Goal: Task Accomplishment & Management: Use online tool/utility

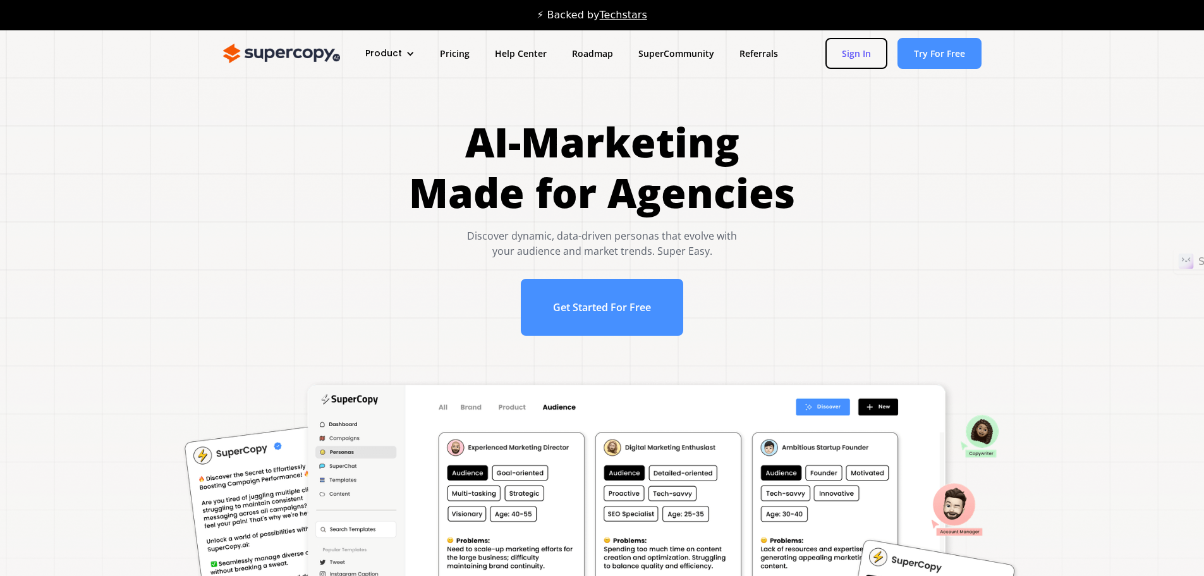
click at [848, 55] on link "Sign In" at bounding box center [856, 53] width 62 height 31
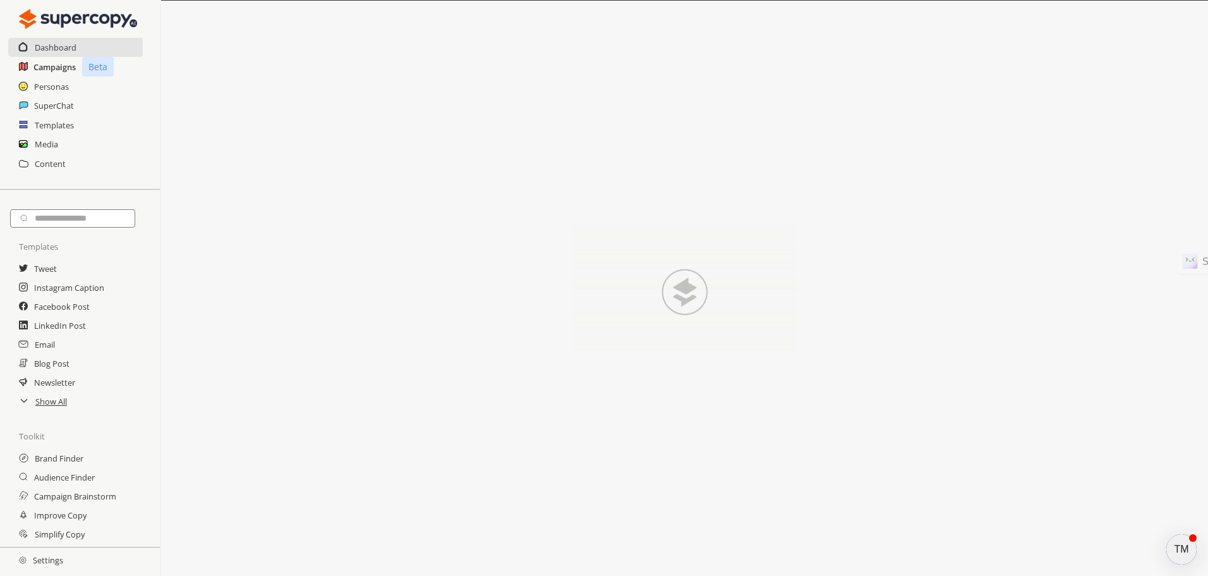
click at [73, 67] on h2 "Campaigns" at bounding box center [54, 67] width 42 height 19
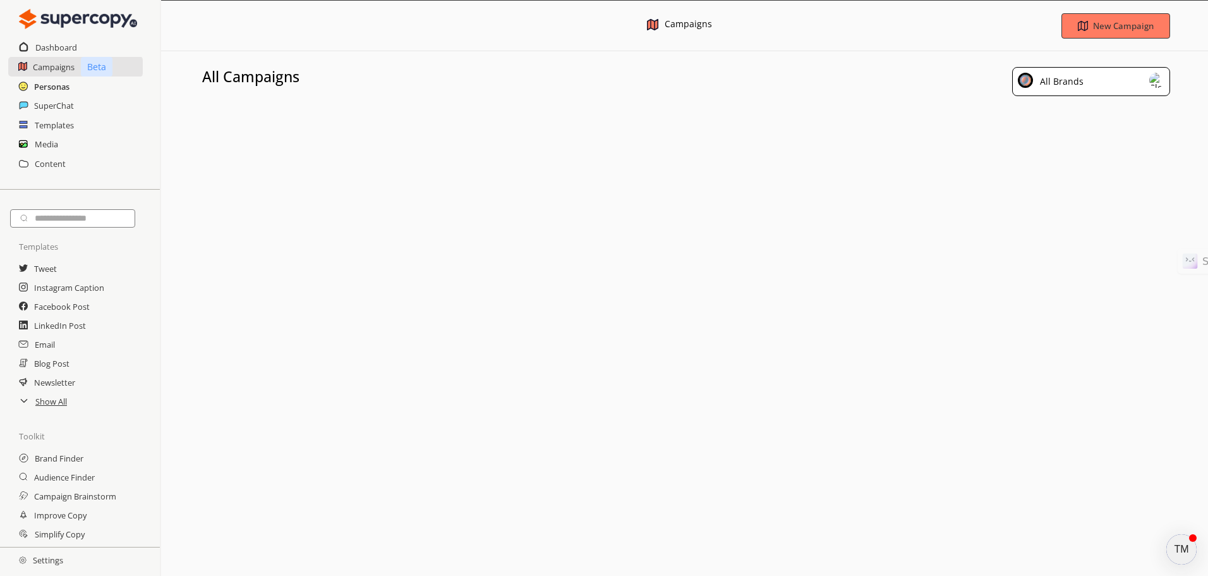
click at [68, 83] on h2 "Personas" at bounding box center [51, 86] width 35 height 19
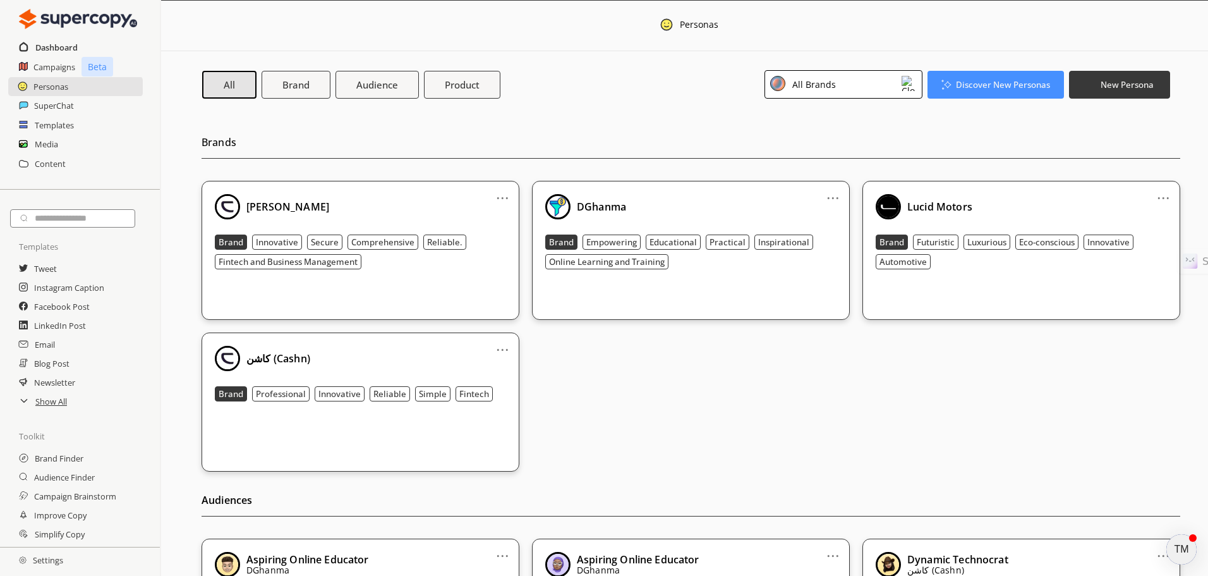
click at [50, 41] on h2 "Dashboard" at bounding box center [56, 47] width 42 height 19
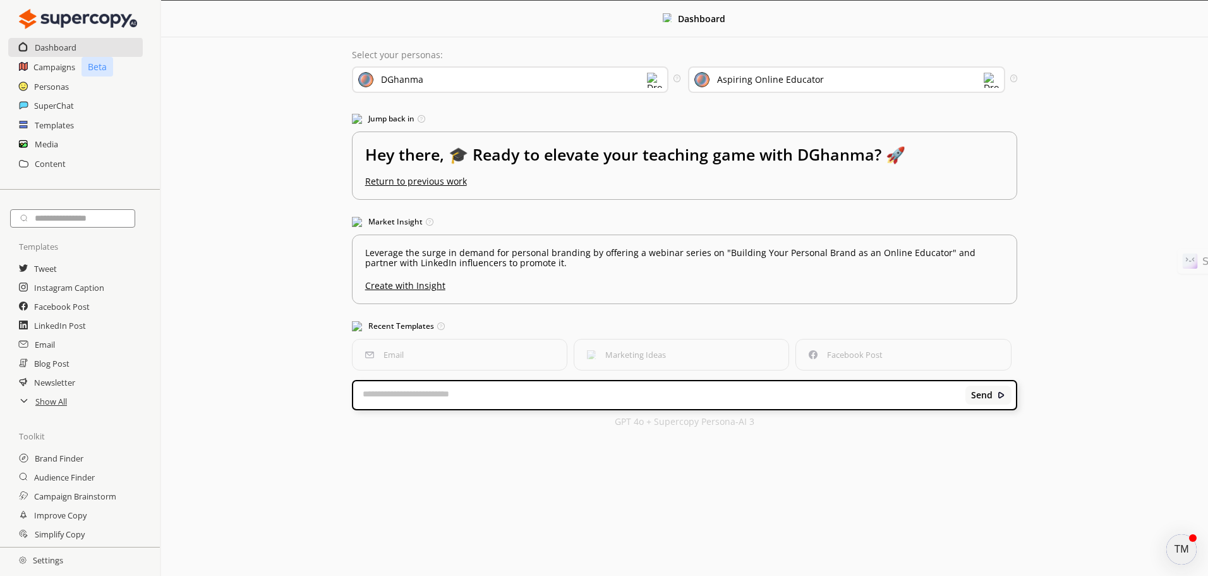
click at [653, 80] on img at bounding box center [654, 80] width 15 height 15
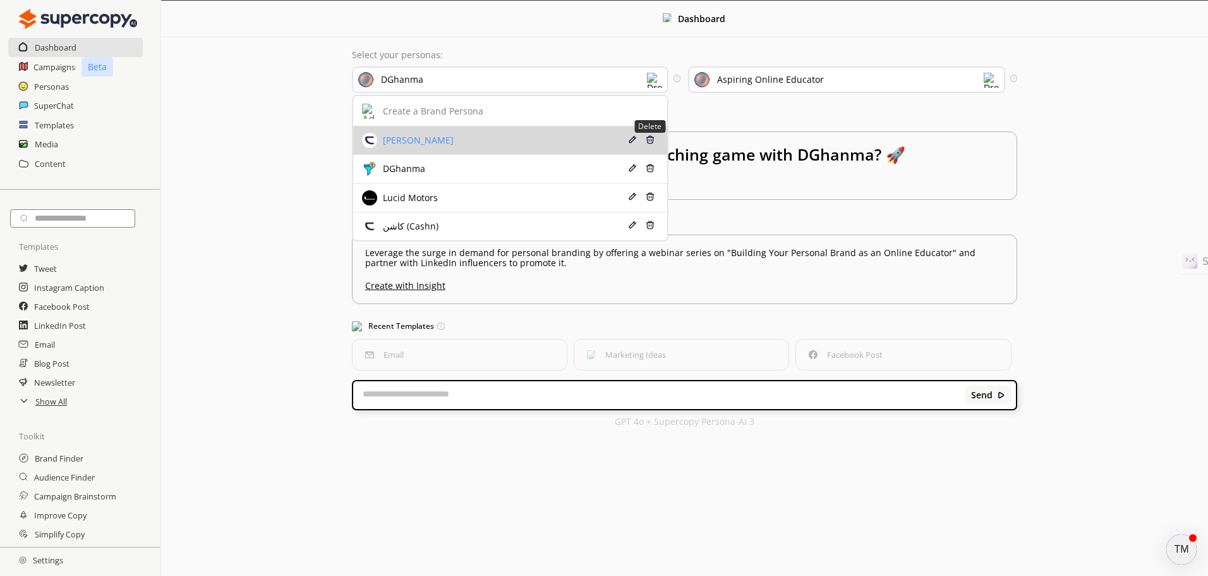
click at [650, 138] on img at bounding box center [650, 139] width 9 height 9
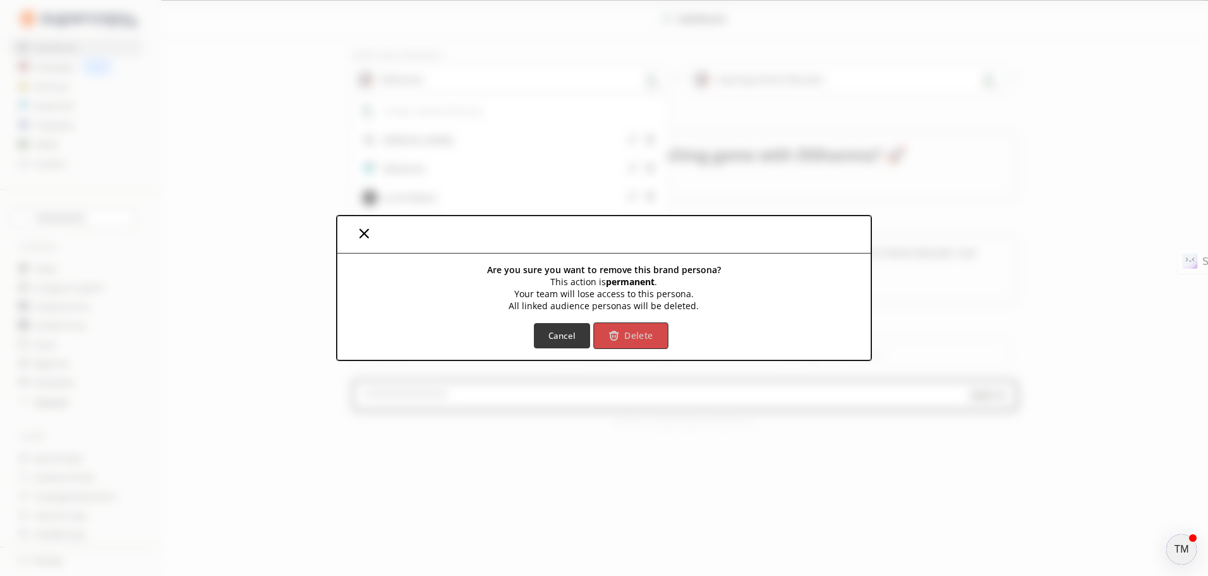
click at [629, 332] on b "Delete" at bounding box center [638, 335] width 28 height 12
click at [635, 339] on b "Delete" at bounding box center [638, 335] width 28 height 12
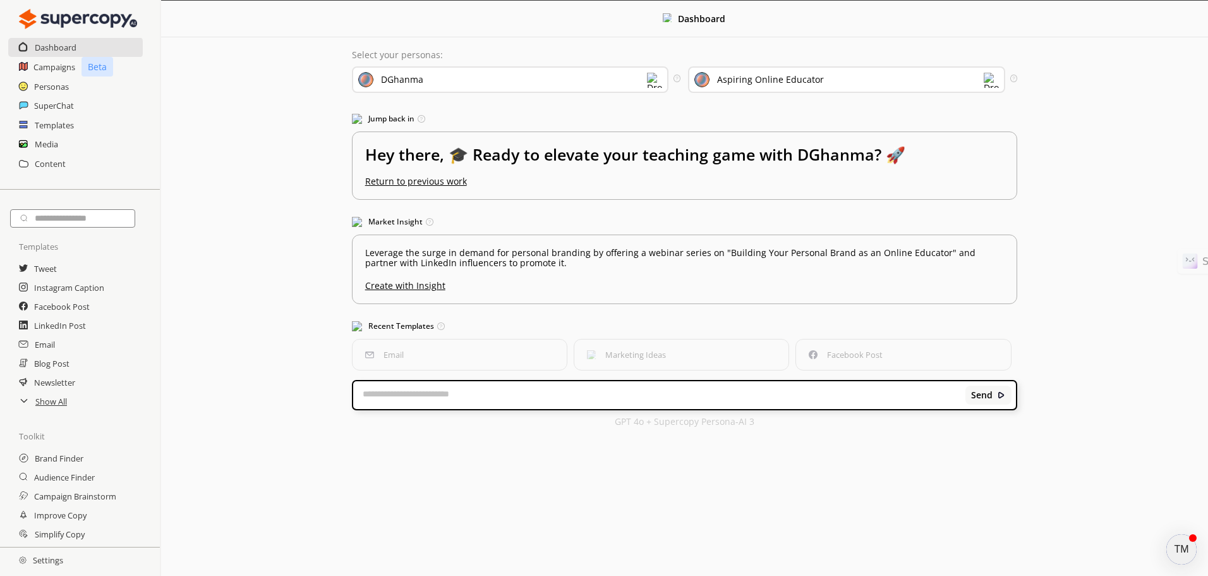
click at [640, 80] on div "DGhanma" at bounding box center [510, 79] width 317 height 27
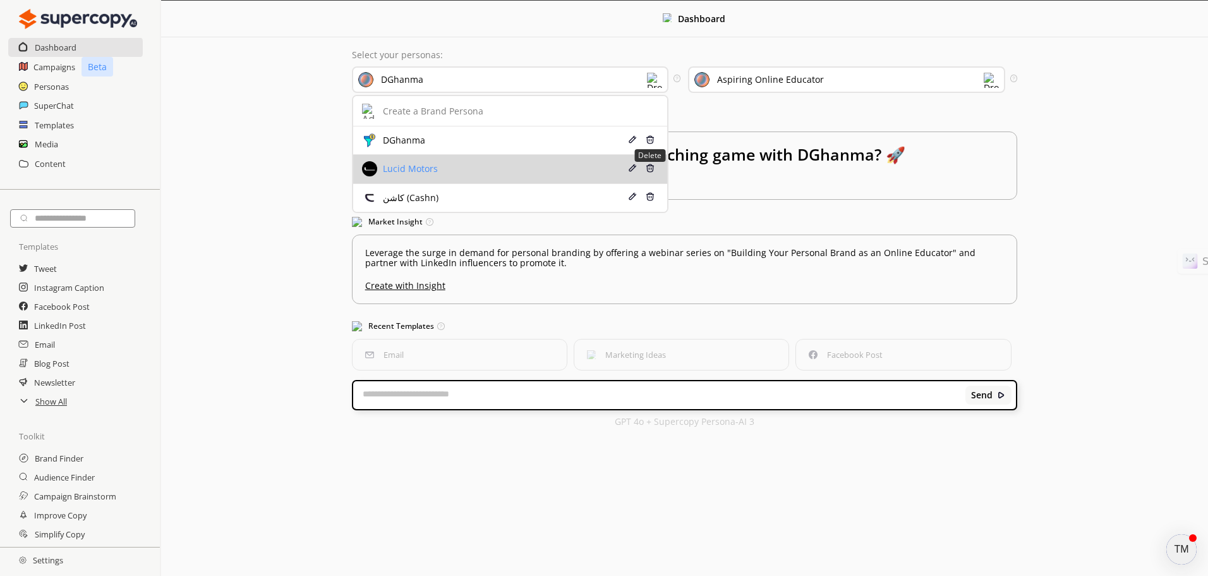
click at [647, 166] on img at bounding box center [650, 168] width 9 height 9
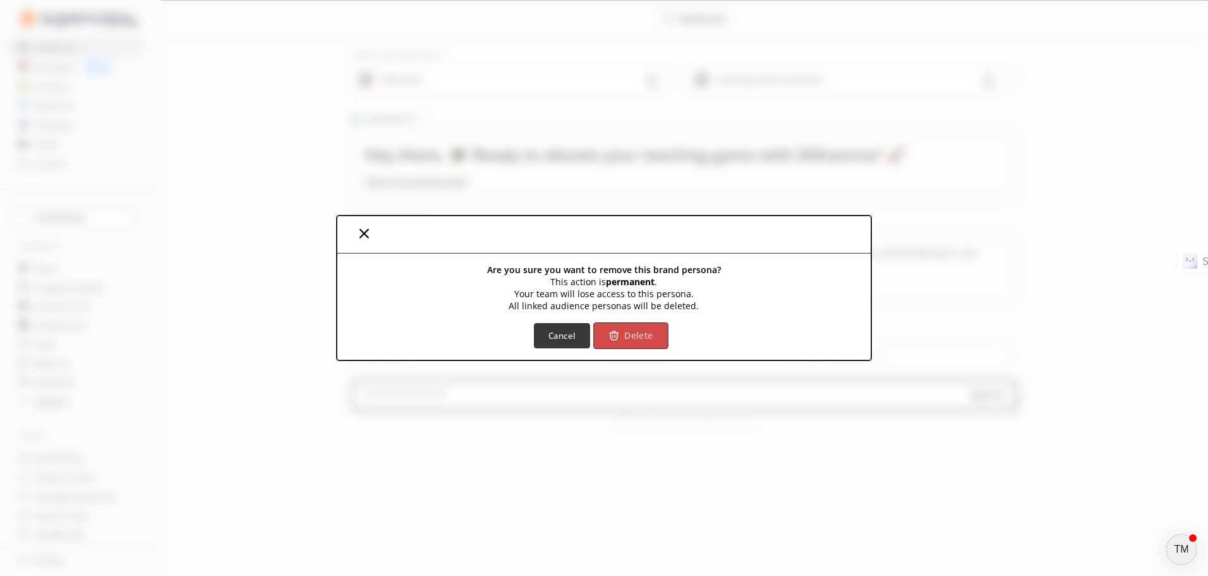
click at [652, 334] on button "Delete" at bounding box center [630, 335] width 75 height 27
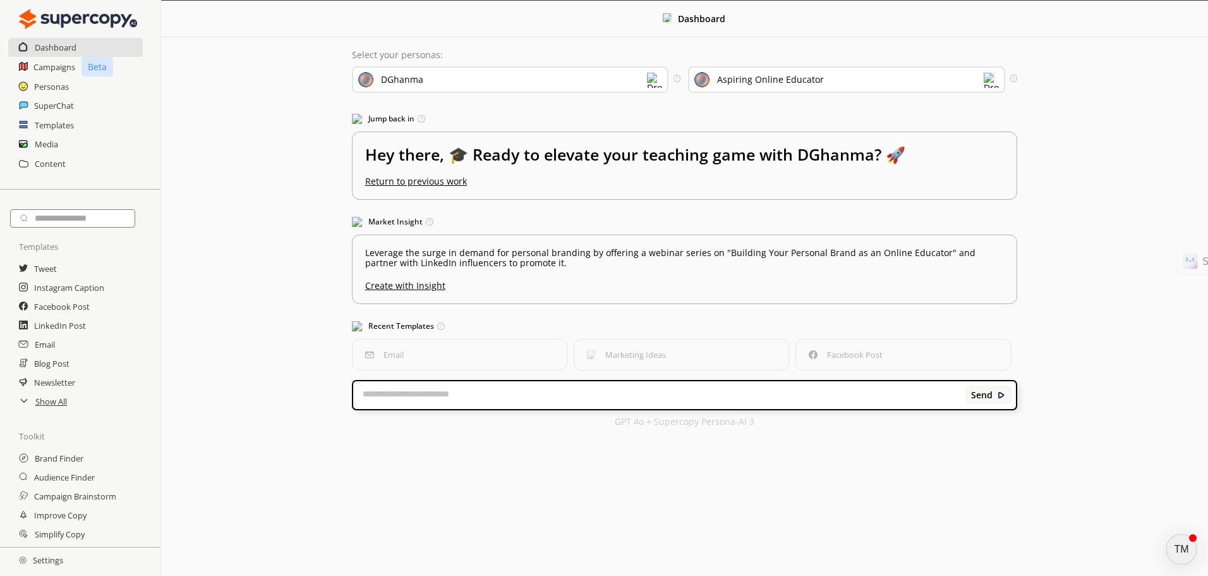
click at [596, 70] on div "DGhanma" at bounding box center [510, 79] width 317 height 27
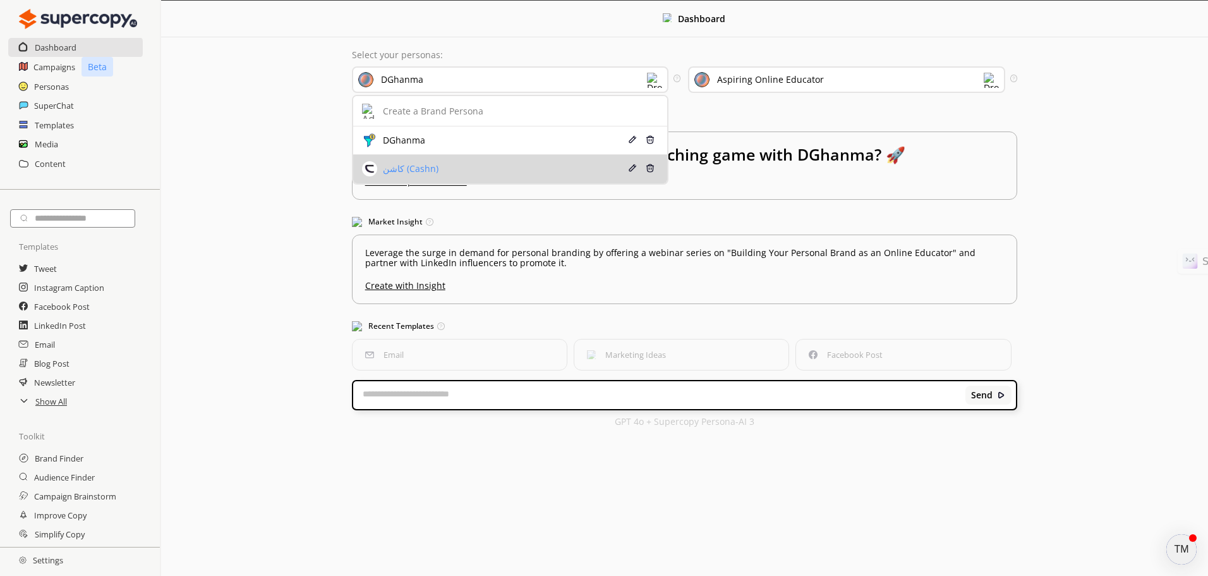
click at [653, 175] on div "Delete" at bounding box center [655, 169] width 25 height 17
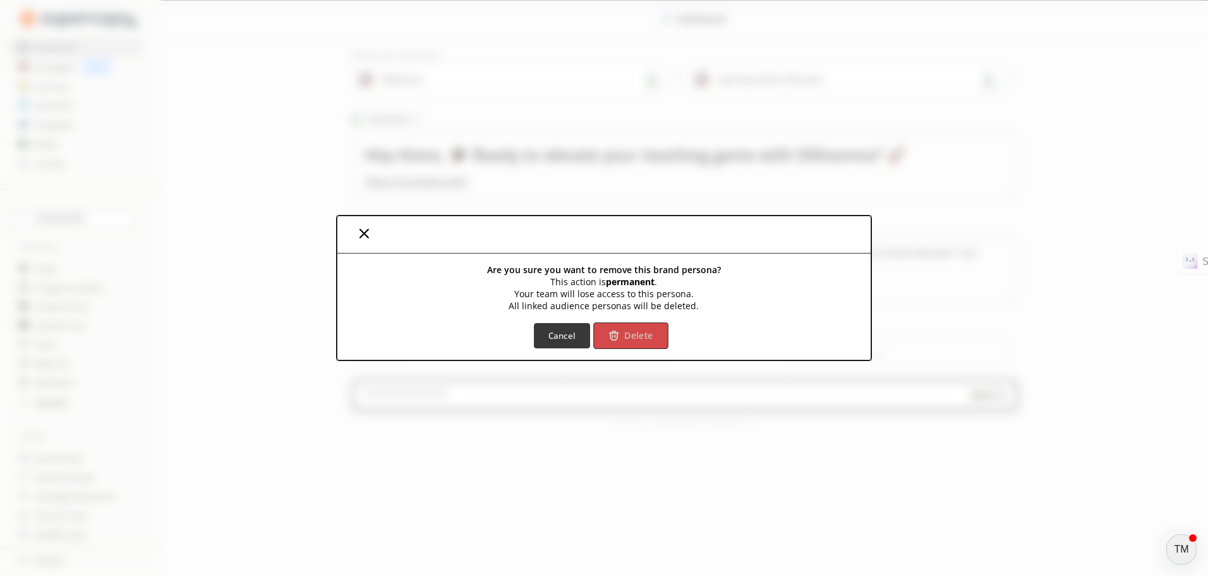
click at [630, 338] on b "Delete" at bounding box center [638, 335] width 28 height 12
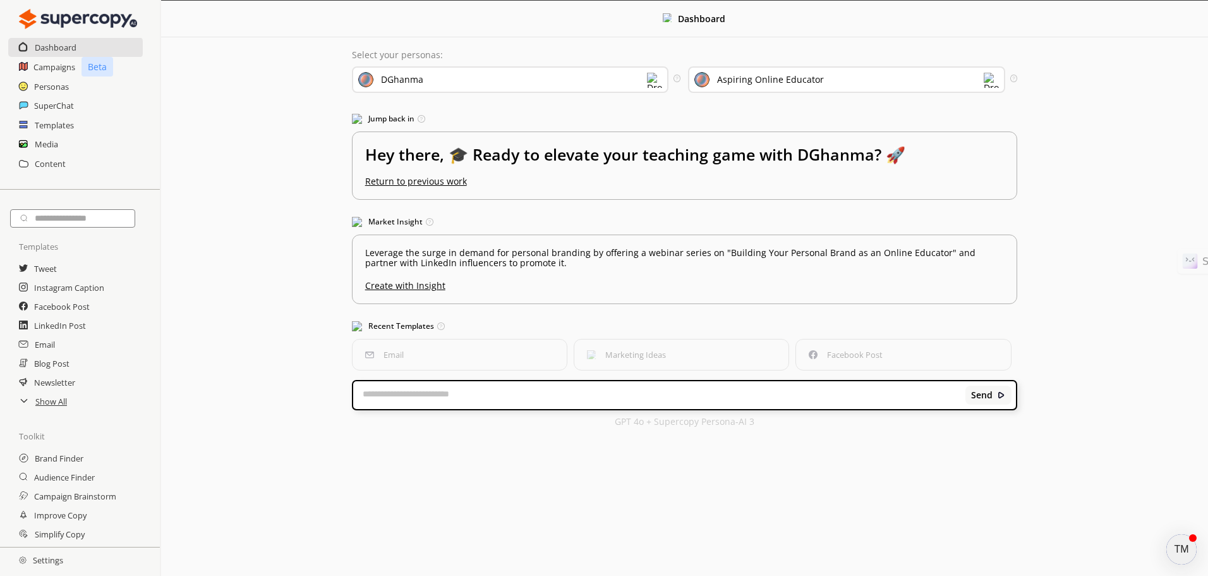
click at [628, 84] on div "DGhanma" at bounding box center [510, 79] width 317 height 27
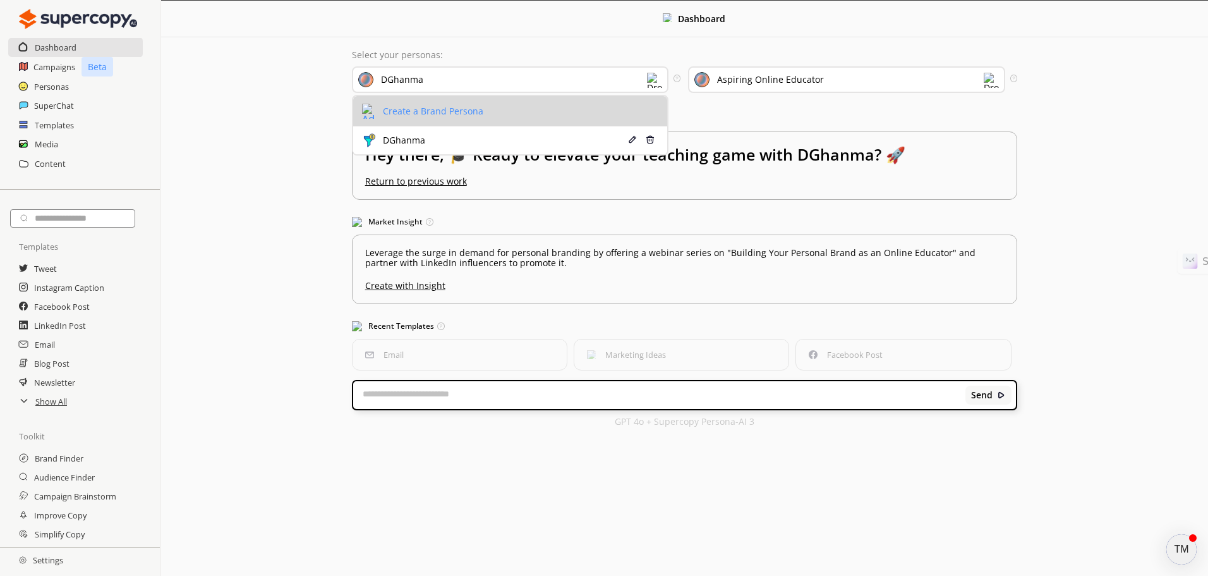
click at [418, 113] on div "Create a Brand Persona" at bounding box center [432, 111] width 104 height 10
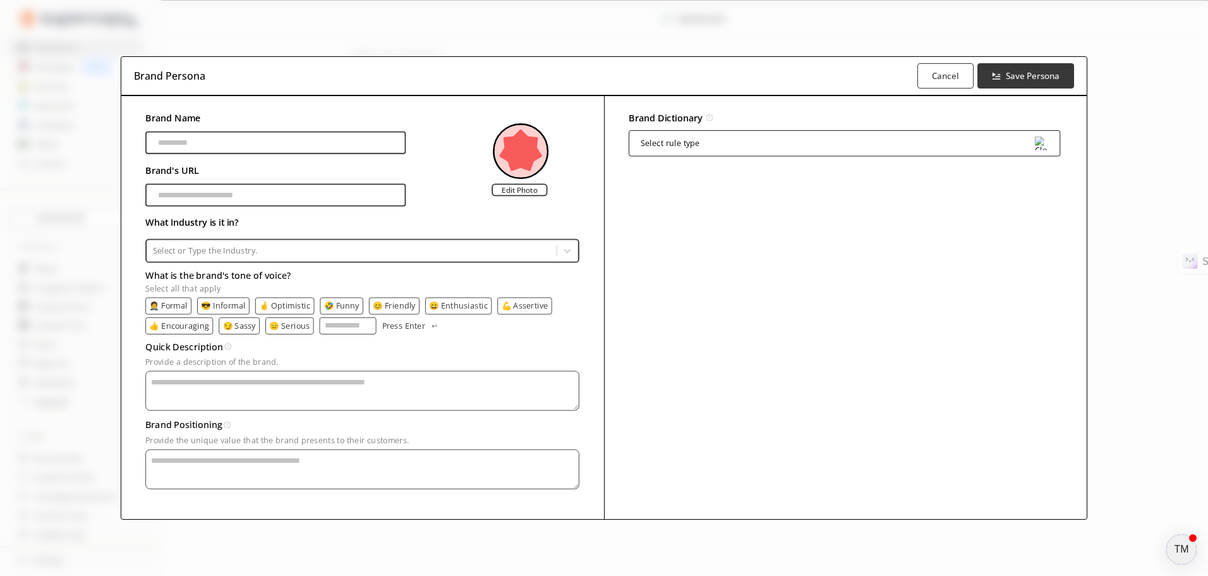
click at [265, 147] on input "Brand Name" at bounding box center [275, 142] width 260 height 23
type input "*"
click at [283, 140] on input "Brand Name" at bounding box center [275, 142] width 260 height 23
paste input "**********"
type input "**********"
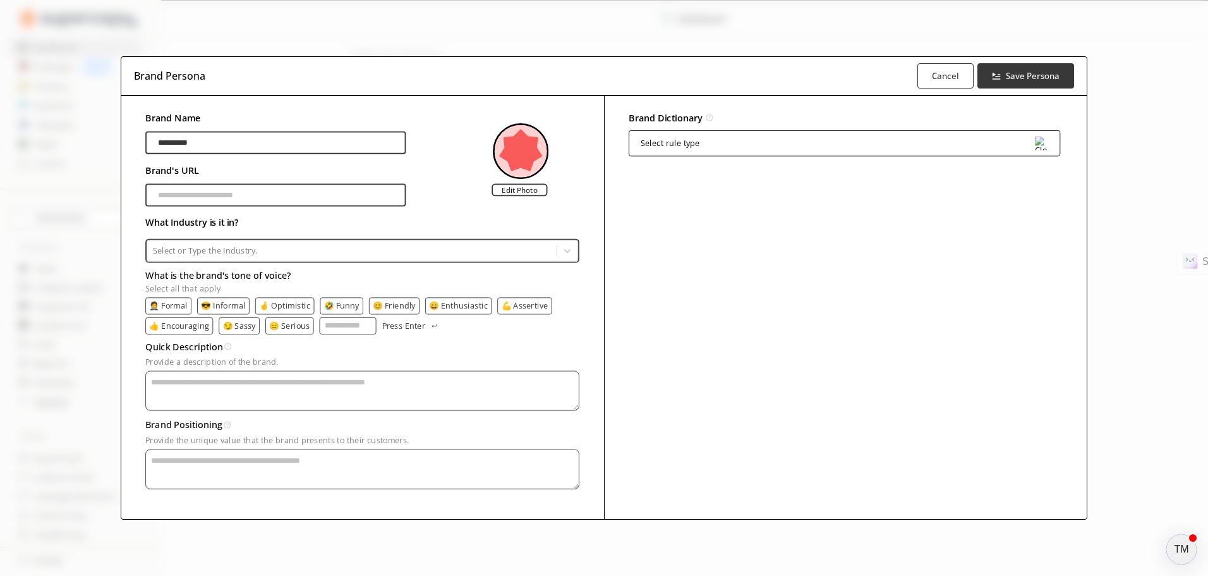
click at [694, 135] on div "Select rule type" at bounding box center [845, 143] width 432 height 26
click at [695, 306] on div "Brand Dictionary Define key brand-specific terms and language for consistent me…" at bounding box center [845, 307] width 483 height 423
click at [200, 194] on input "Brand Name" at bounding box center [275, 194] width 260 height 23
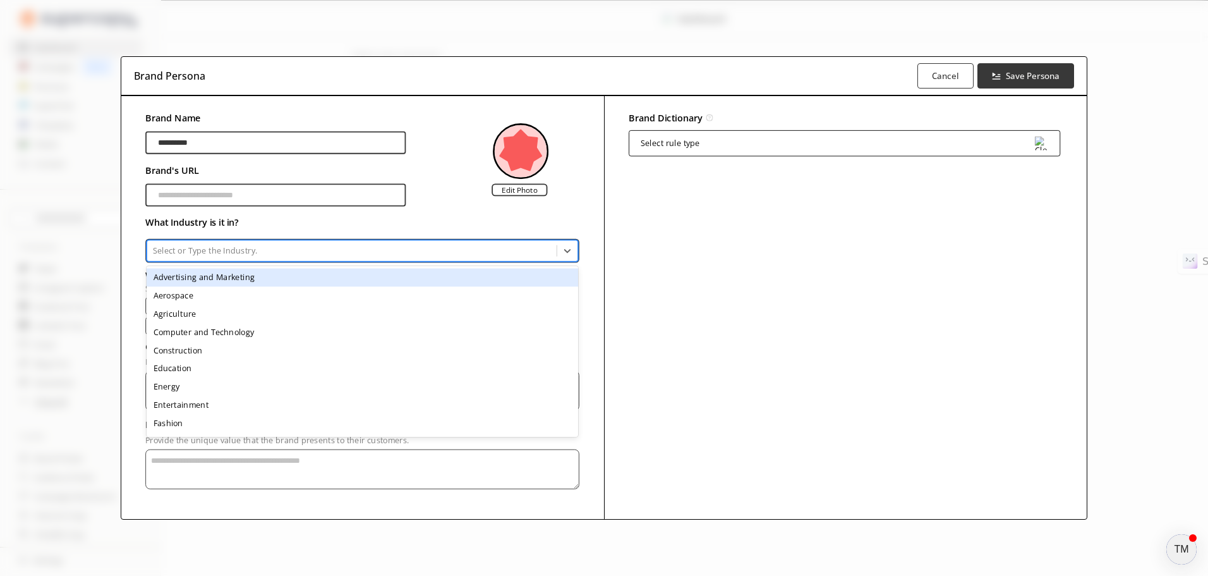
click at [240, 249] on div at bounding box center [352, 250] width 398 height 11
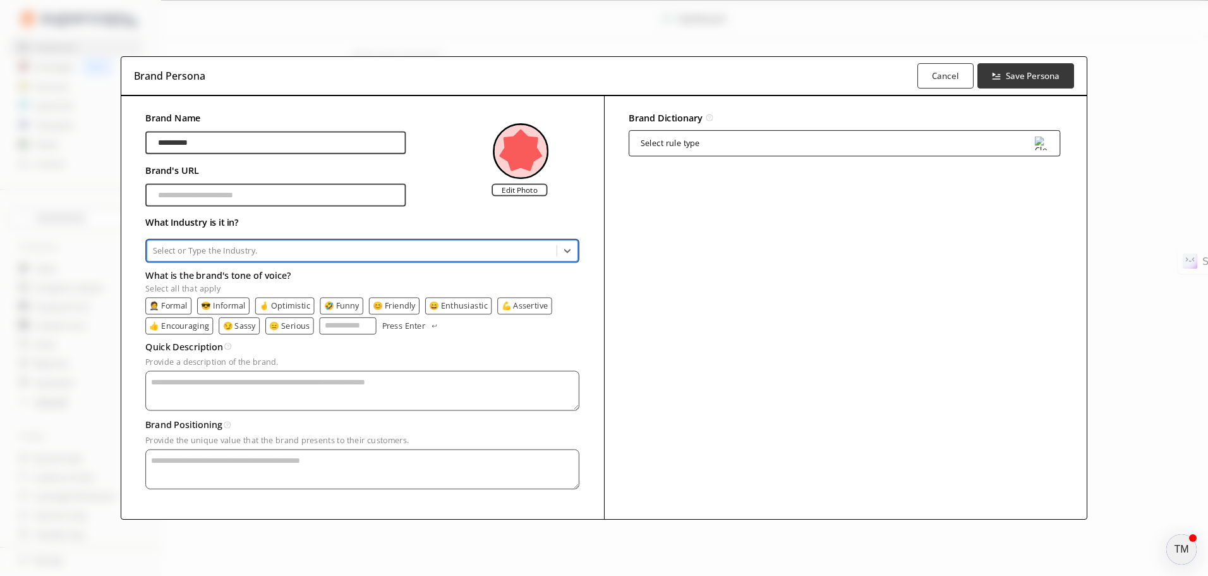
click at [233, 251] on div at bounding box center [352, 250] width 398 height 11
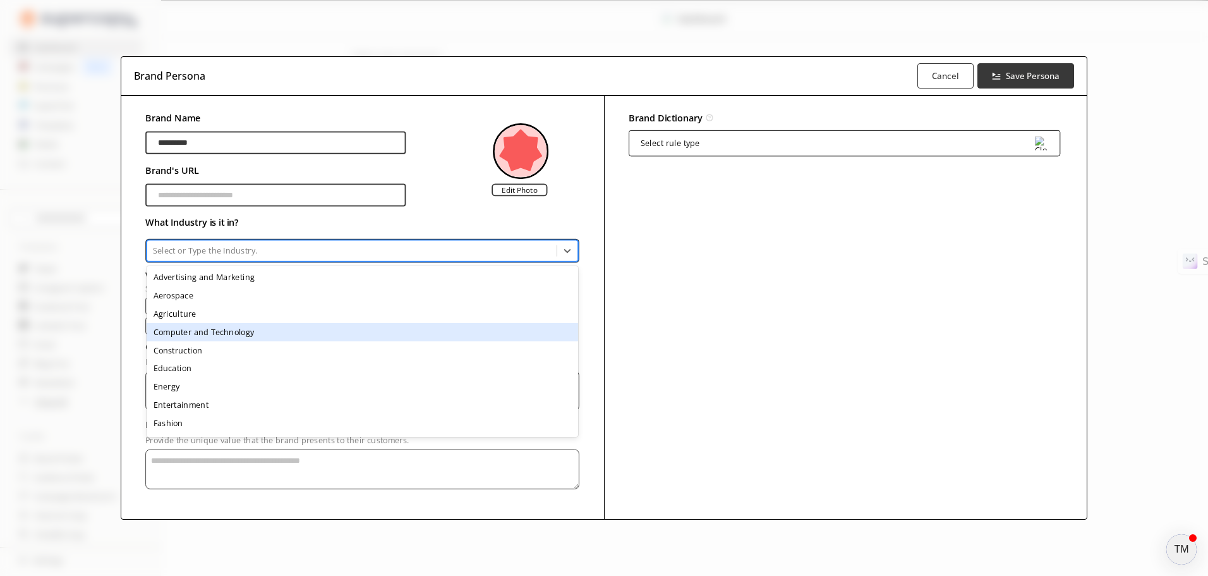
click at [243, 333] on div "Computer and Technology" at bounding box center [363, 331] width 432 height 18
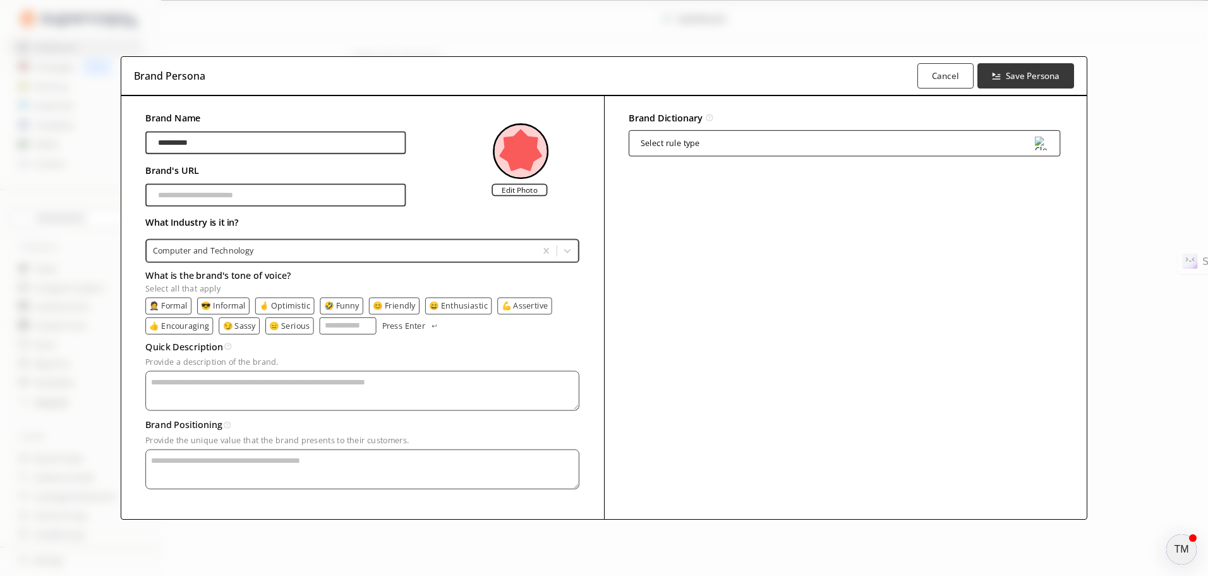
click at [171, 301] on p "🤵 Formal" at bounding box center [169, 305] width 38 height 9
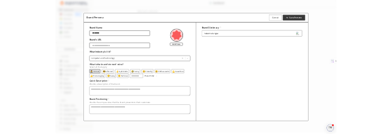
scroll to position [14, 0]
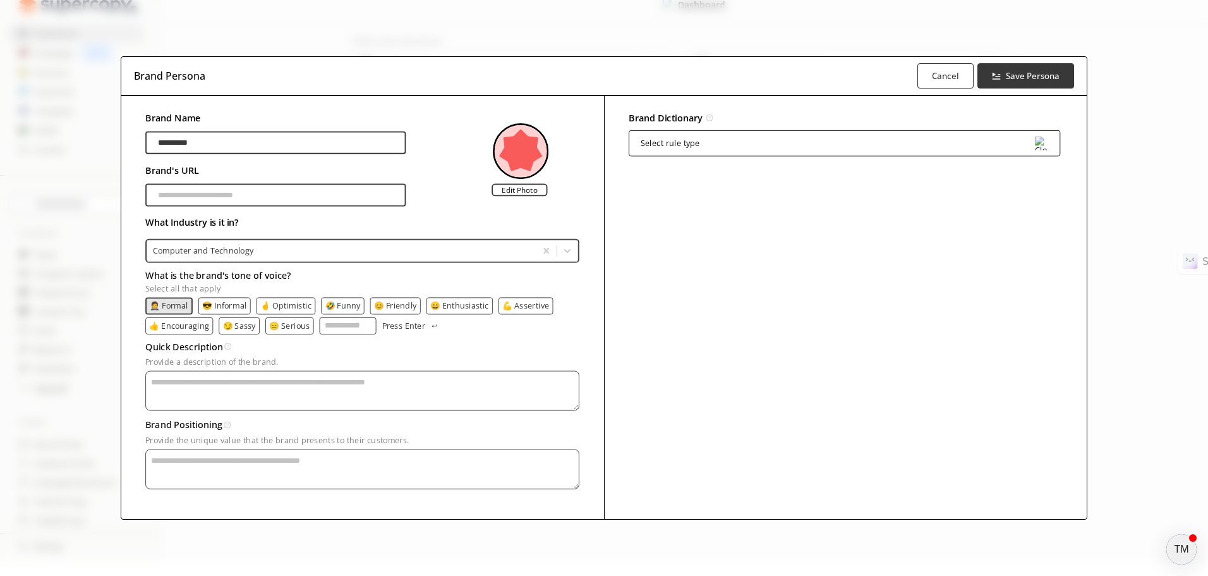
click at [198, 386] on textarea "Provide a description of the brand." at bounding box center [362, 390] width 434 height 40
drag, startPoint x: 221, startPoint y: 360, endPoint x: 244, endPoint y: 357, distance: 23.6
click at [244, 357] on p "Provide a description of the brand." at bounding box center [362, 361] width 434 height 9
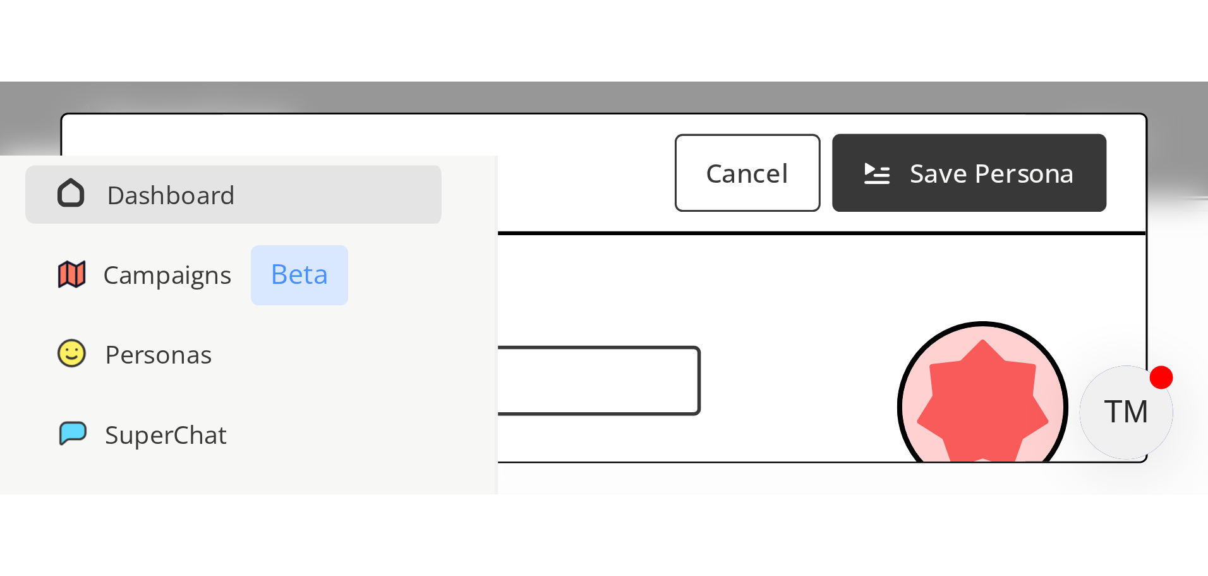
scroll to position [0, 0]
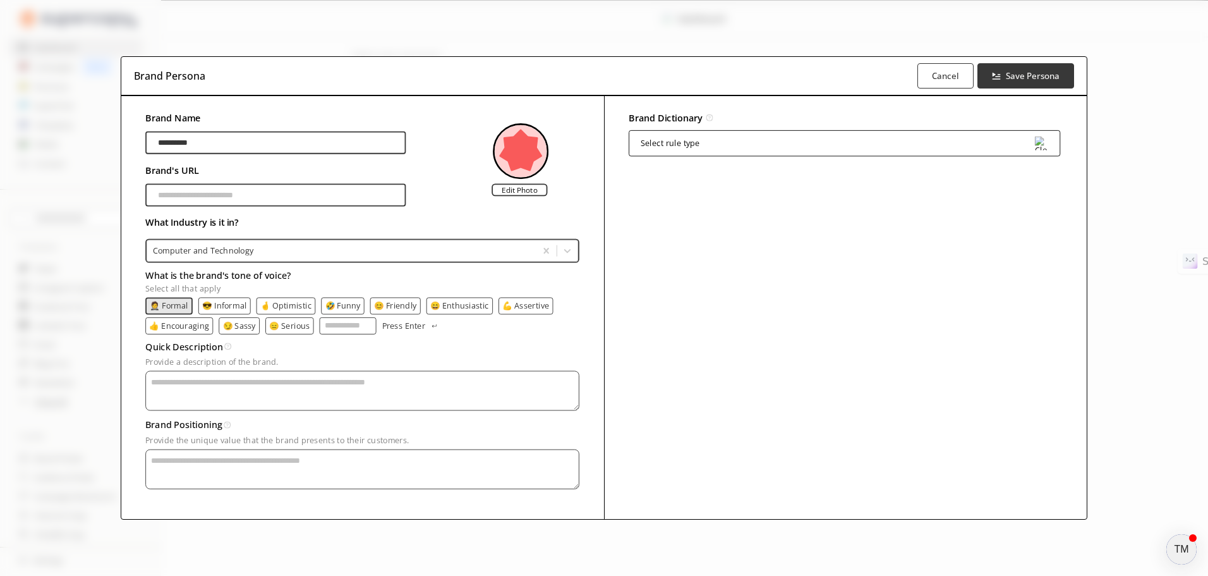
click at [233, 386] on textarea "Provide a description of the brand." at bounding box center [362, 390] width 434 height 40
click at [291, 330] on p "😑 Serious" at bounding box center [290, 325] width 40 height 9
click at [296, 326] on p "😑 Serious" at bounding box center [290, 325] width 40 height 9
click at [269, 380] on textarea "Provide a description of the brand." at bounding box center [362, 390] width 434 height 40
click at [323, 382] on textarea "Provide a description of the brand." at bounding box center [362, 390] width 434 height 40
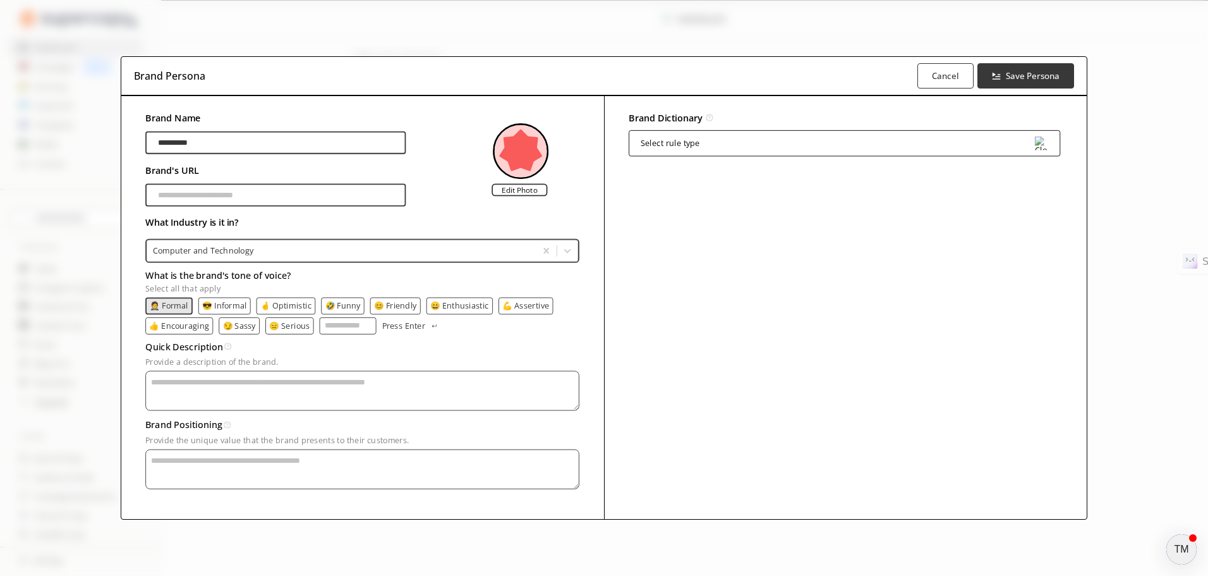
paste textarea "**********"
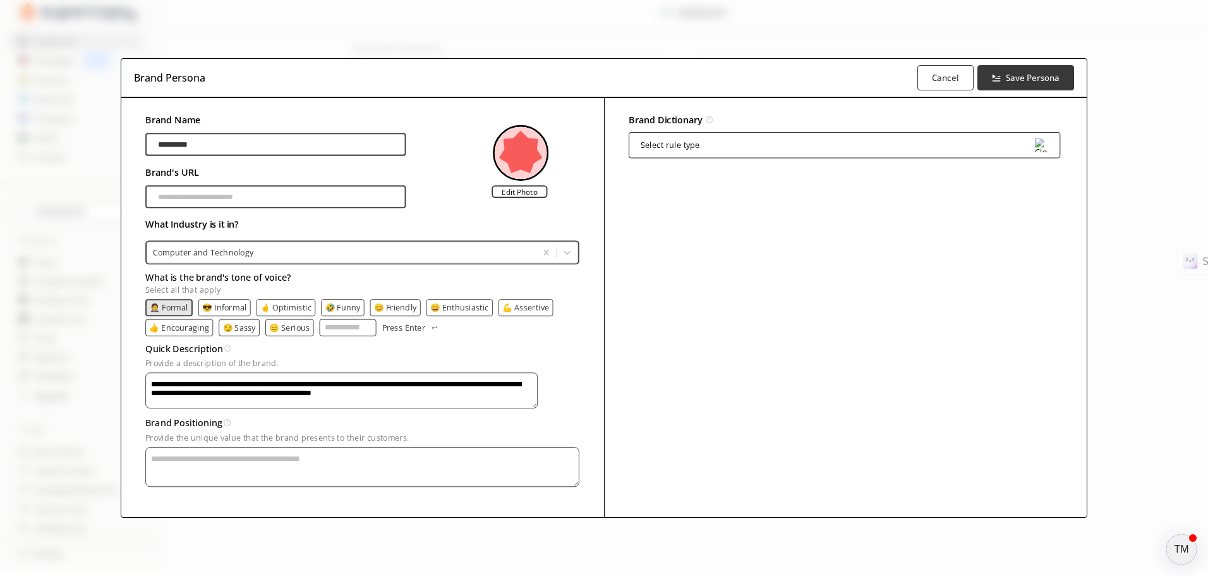
scroll to position [14, 0]
type textarea "**********"
click at [243, 463] on textarea "Provide a description of the brand." at bounding box center [362, 467] width 434 height 40
click at [214, 465] on textarea "Provide a description of the brand." at bounding box center [362, 467] width 434 height 40
paste textarea "**********"
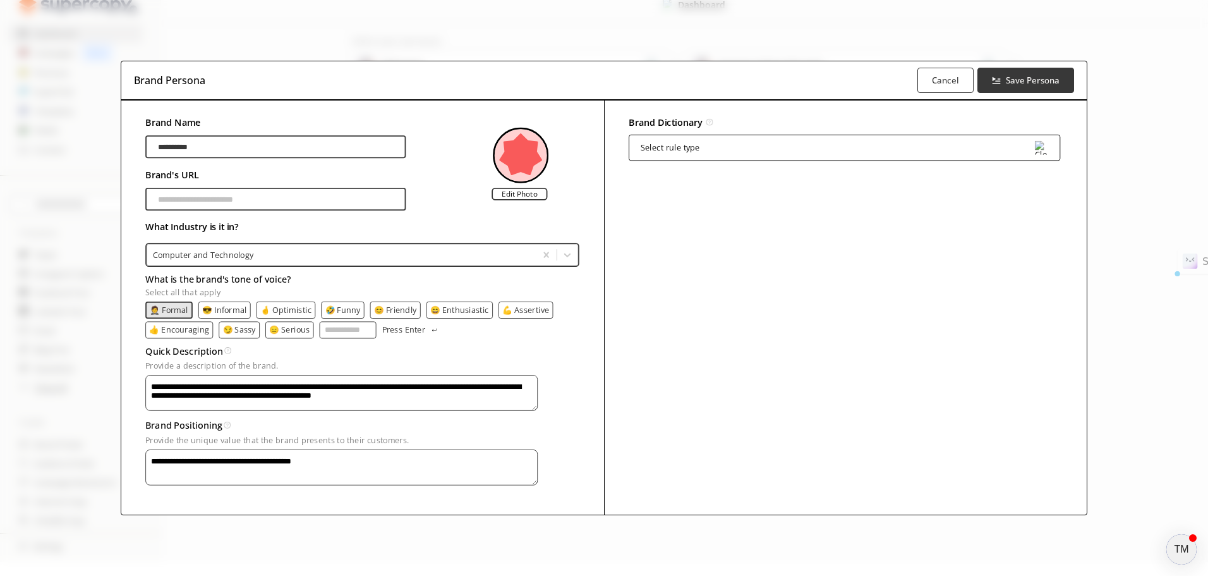
drag, startPoint x: 377, startPoint y: 458, endPoint x: -96, endPoint y: 415, distance: 474.6
click at [0, 415] on html "**********" at bounding box center [604, 350] width 1208 height 728
paste textarea "**********"
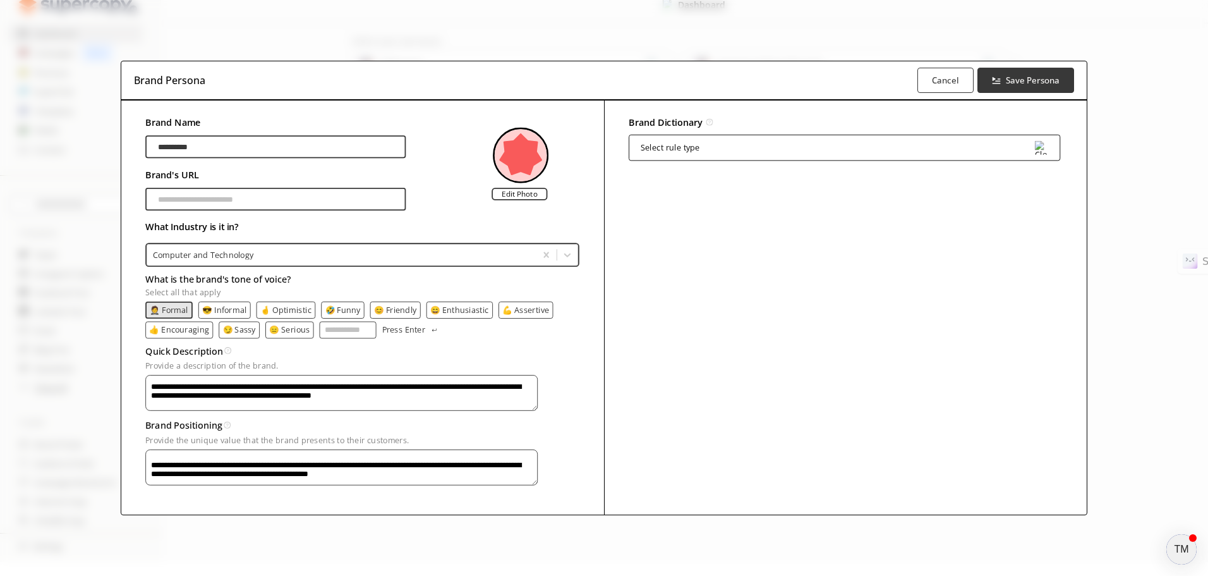
scroll to position [1189, 0]
type textarea "**********"
click at [872, 135] on div "Select rule type" at bounding box center [845, 148] width 432 height 26
click at [1019, 74] on b "Save Persona" at bounding box center [1033, 80] width 56 height 12
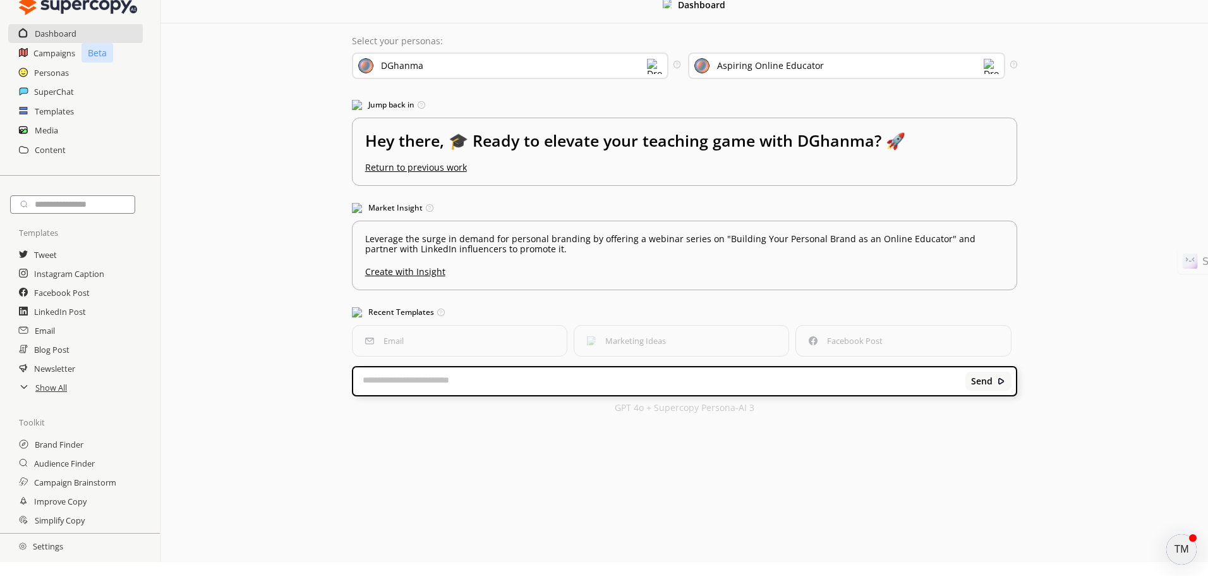
click at [609, 66] on div "DGhanma" at bounding box center [510, 65] width 317 height 27
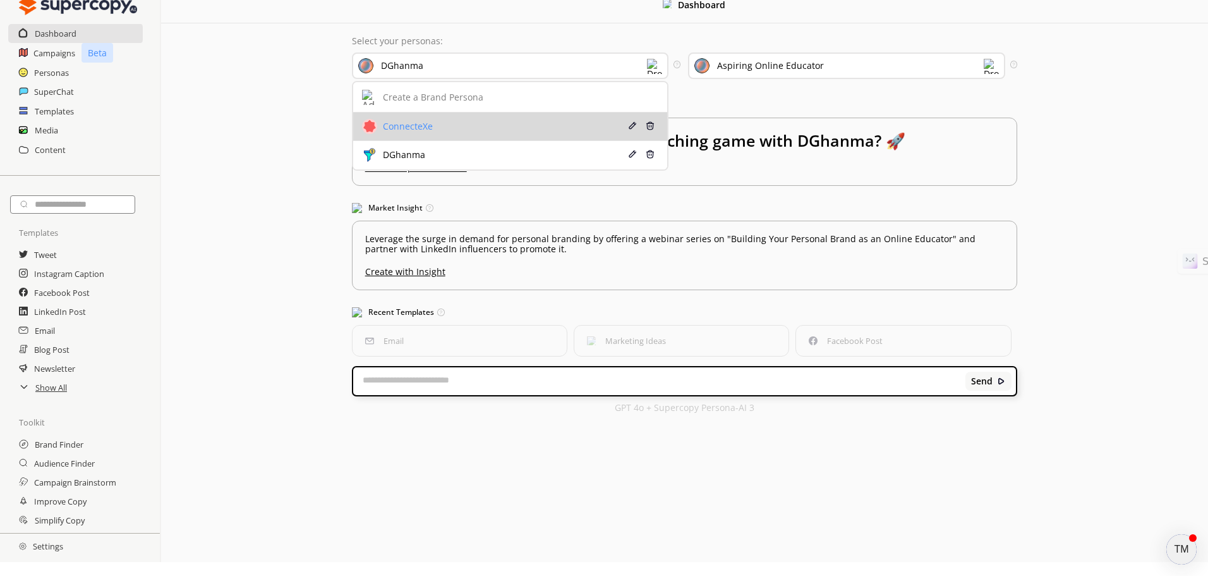
click at [432, 121] on div "ConnecteXe" at bounding box center [406, 126] width 53 height 10
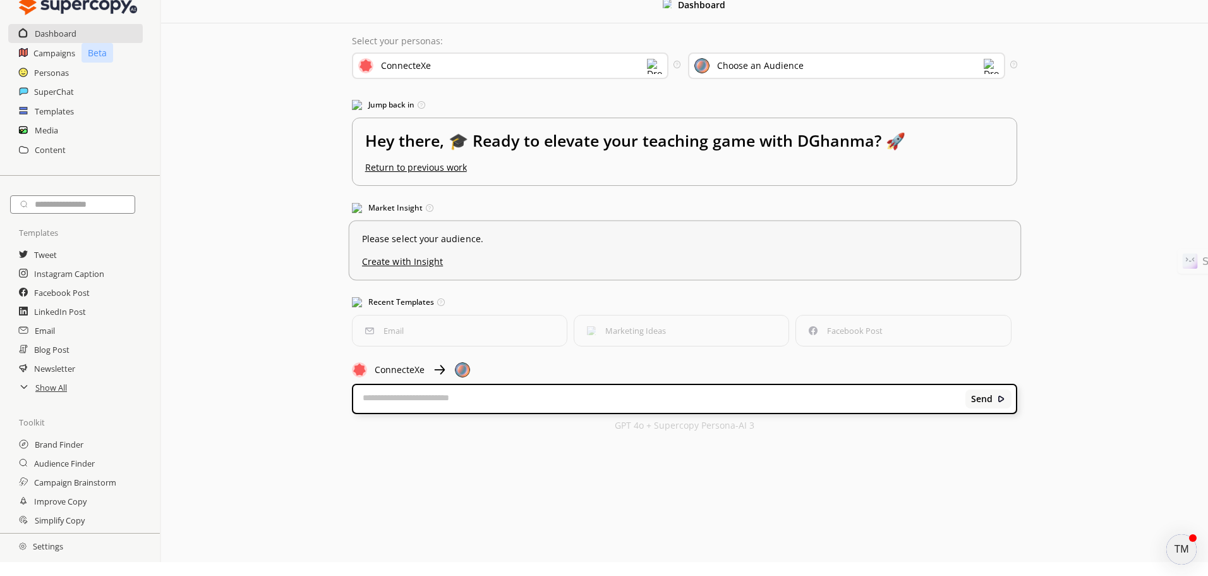
click at [432, 267] on u "Create with Insight" at bounding box center [685, 258] width 646 height 16
click at [865, 60] on div "Choose an Audience" at bounding box center [846, 65] width 317 height 27
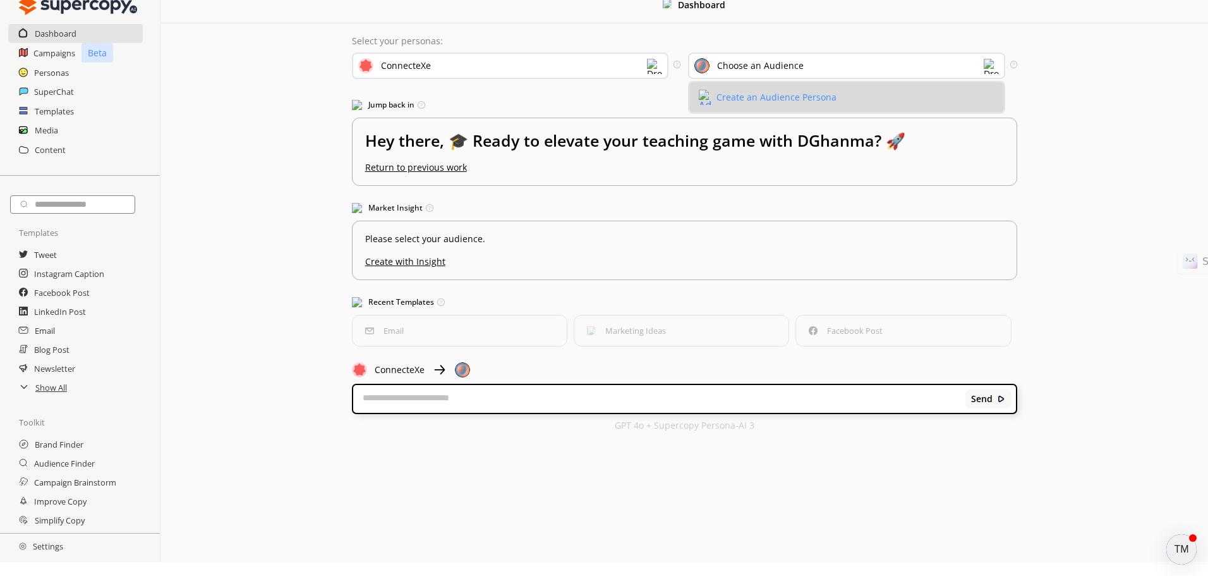
click at [786, 97] on div "Create an Audience Persona" at bounding box center [777, 97] width 120 height 10
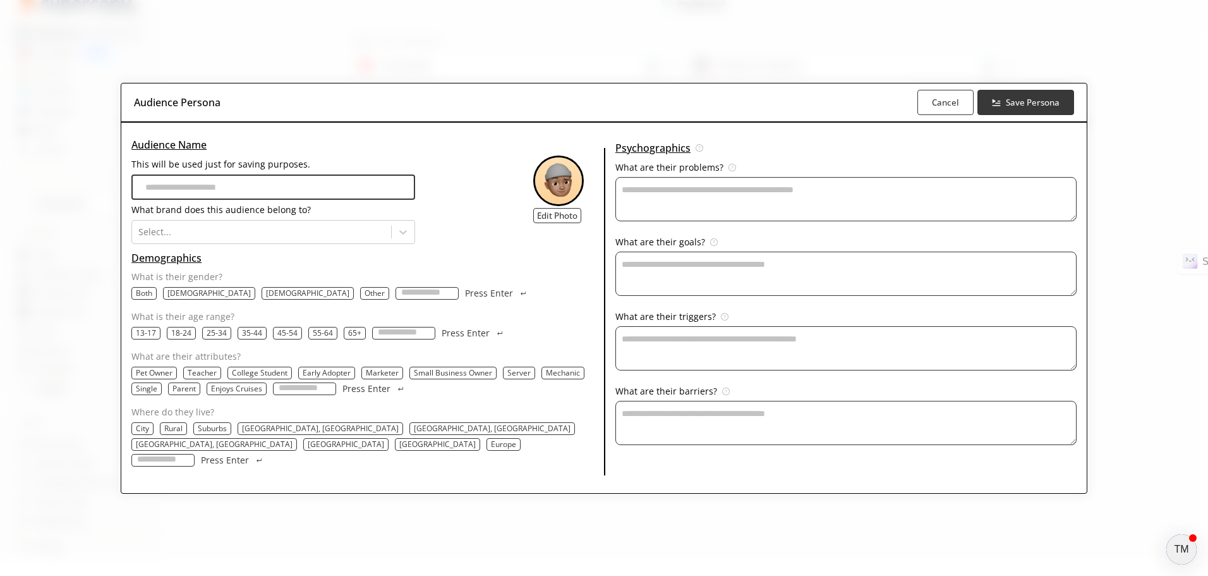
click at [317, 200] on input "This will be used just for saving purposes." at bounding box center [273, 186] width 284 height 25
click at [932, 108] on b "Cancel" at bounding box center [946, 102] width 28 height 12
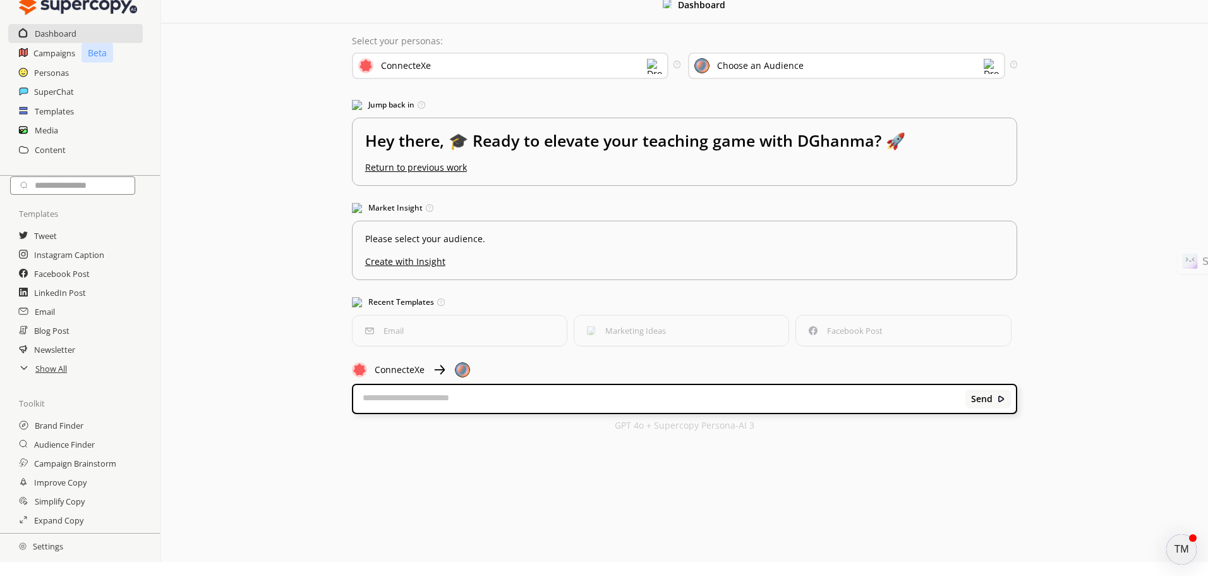
scroll to position [75, 0]
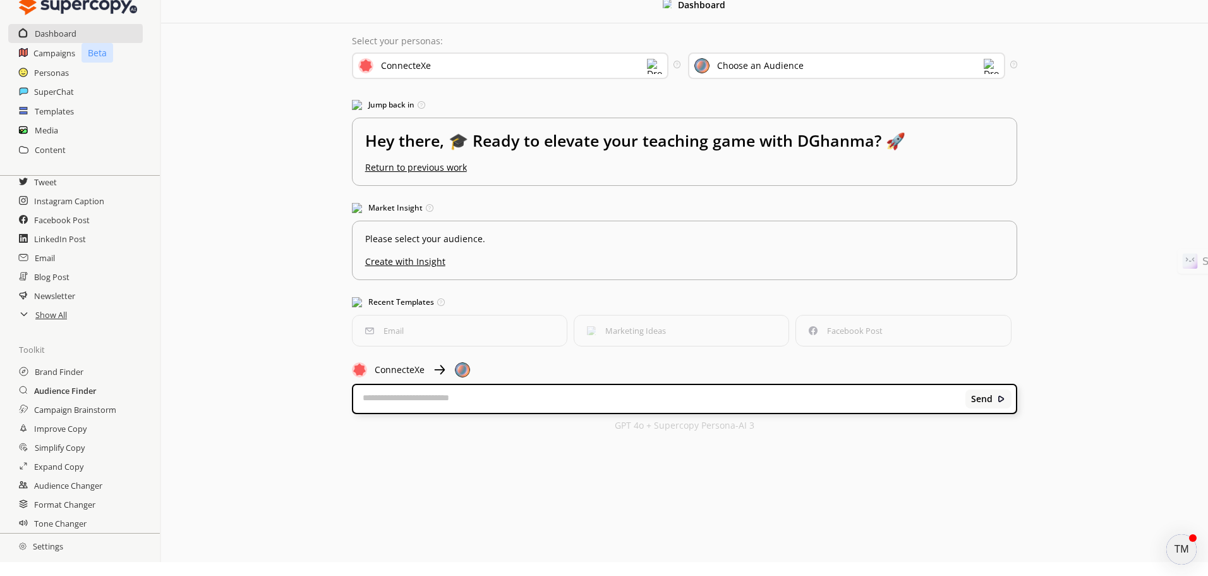
click at [80, 386] on h2 "Audience Finder" at bounding box center [65, 390] width 63 height 19
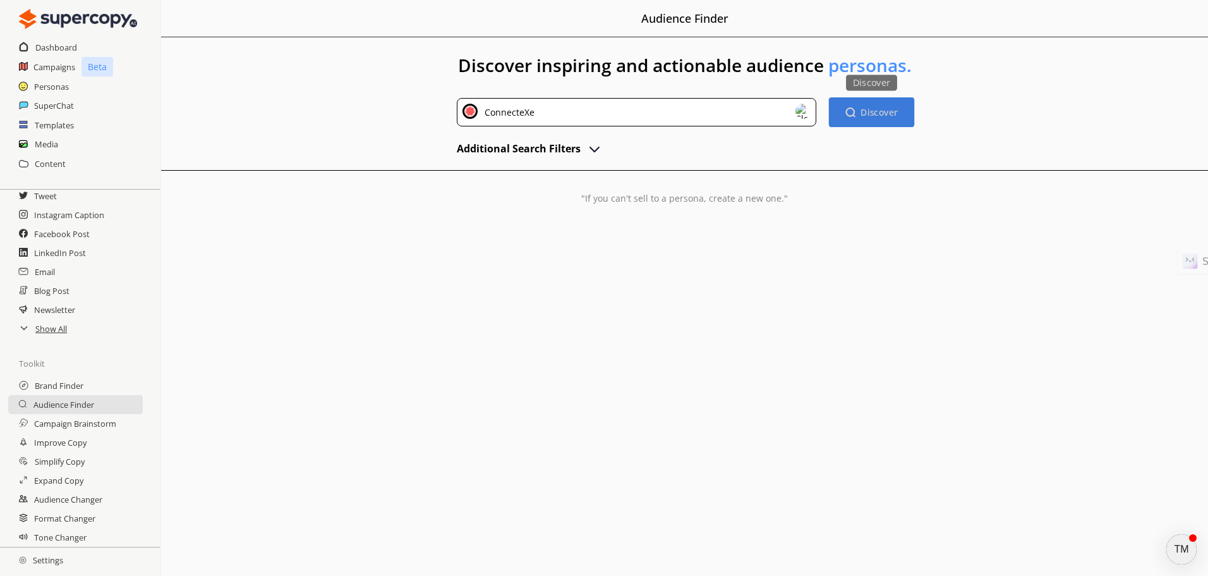
click at [868, 120] on button "Discover Discover" at bounding box center [871, 112] width 85 height 30
click at [584, 154] on button "Additional Search Filters" at bounding box center [529, 148] width 145 height 19
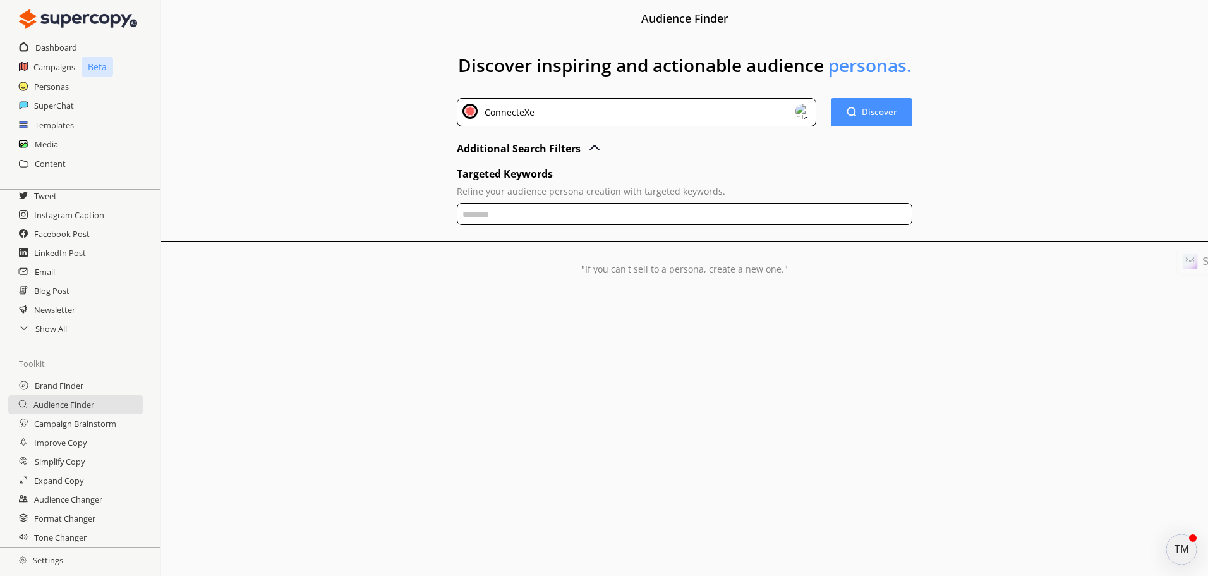
click at [485, 217] on input "text" at bounding box center [685, 214] width 456 height 22
click at [883, 125] on button "Discover Discover" at bounding box center [871, 112] width 85 height 30
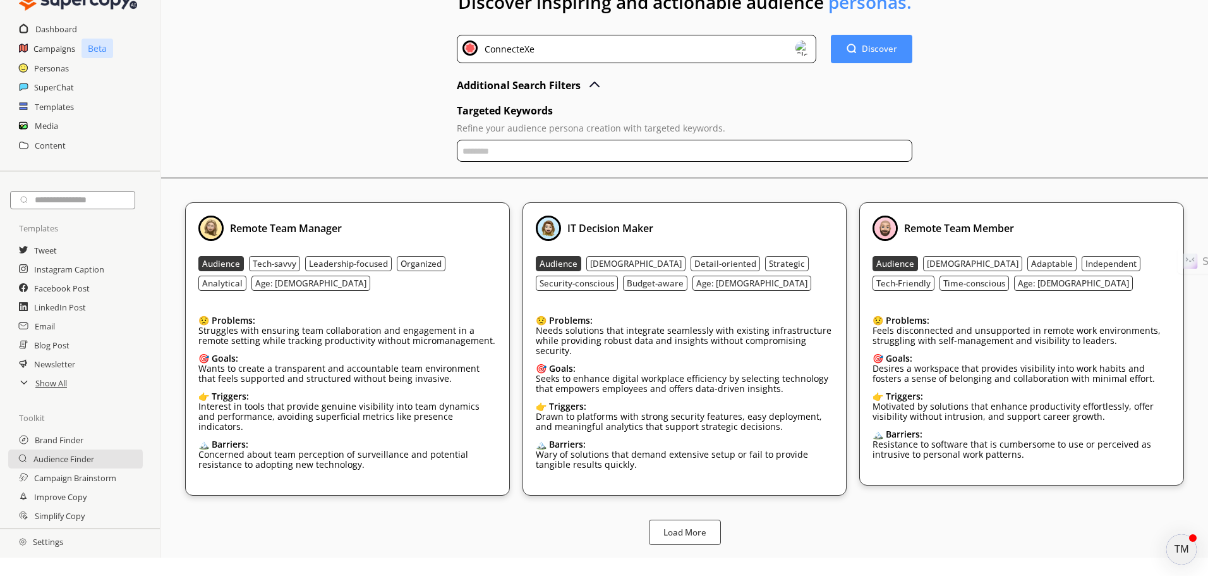
scroll to position [54, 0]
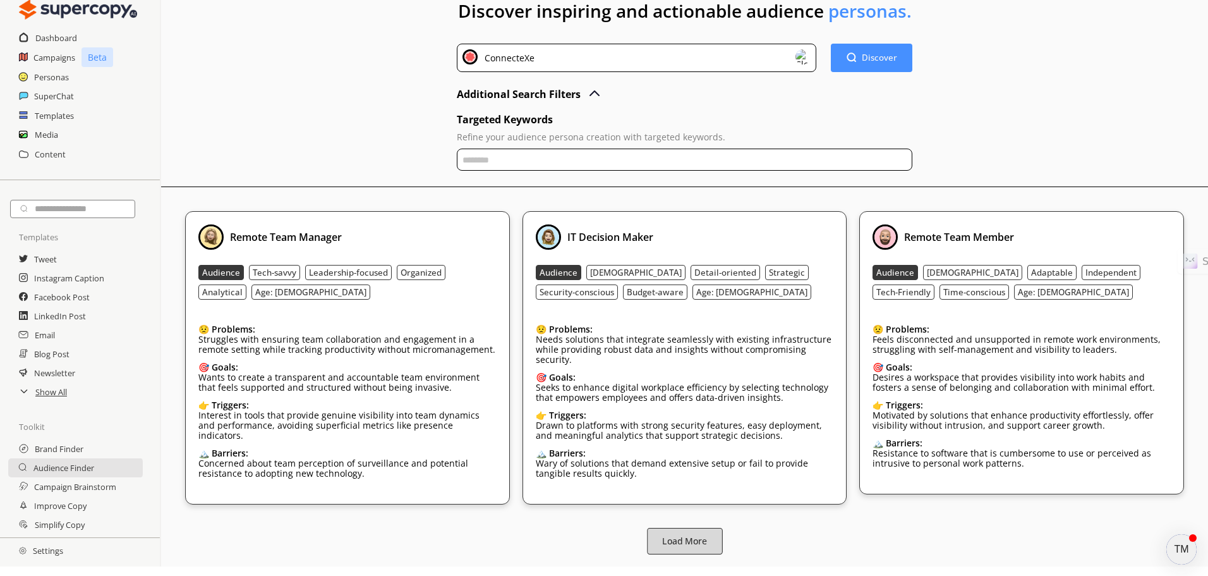
click at [711, 536] on button "Load More" at bounding box center [685, 541] width 76 height 27
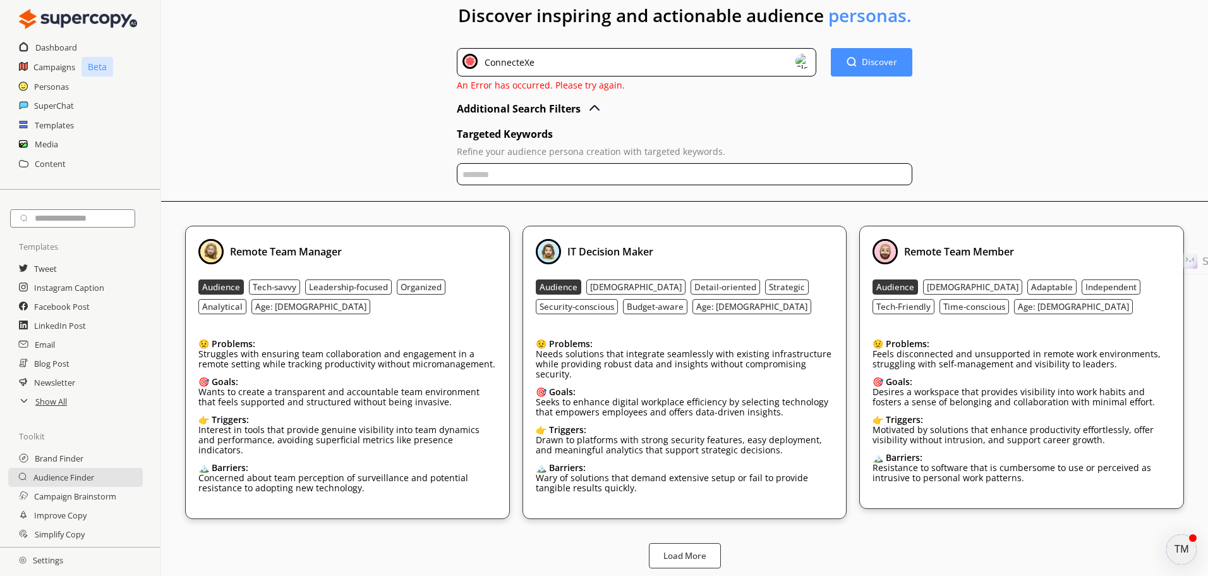
scroll to position [64, 0]
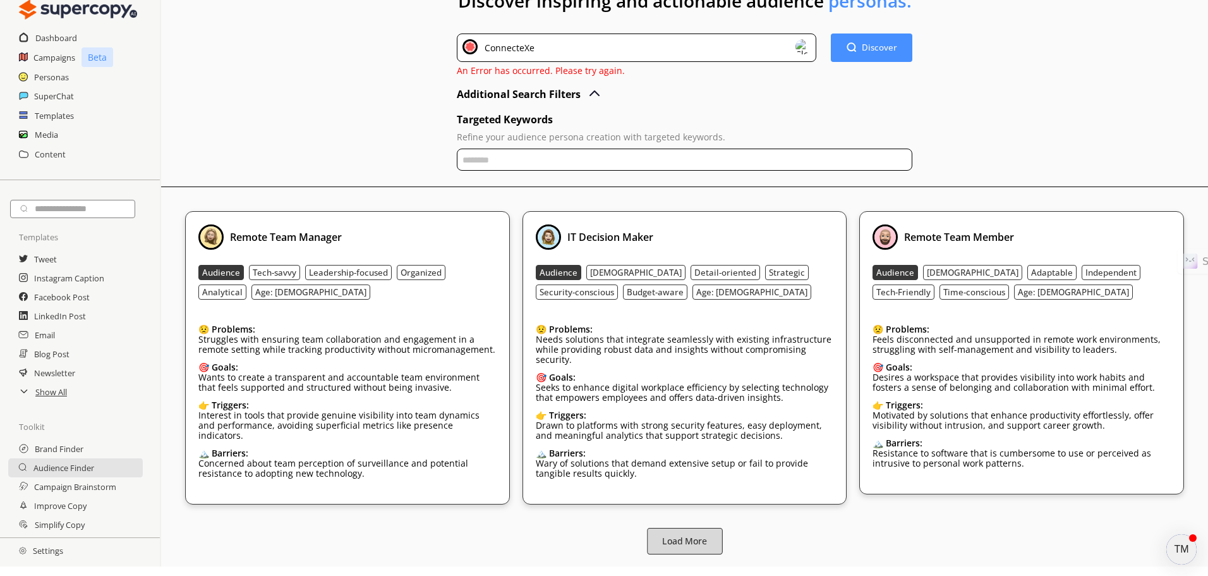
click at [707, 535] on b "Load More" at bounding box center [684, 541] width 45 height 12
click at [710, 542] on button "Load More" at bounding box center [685, 541] width 76 height 27
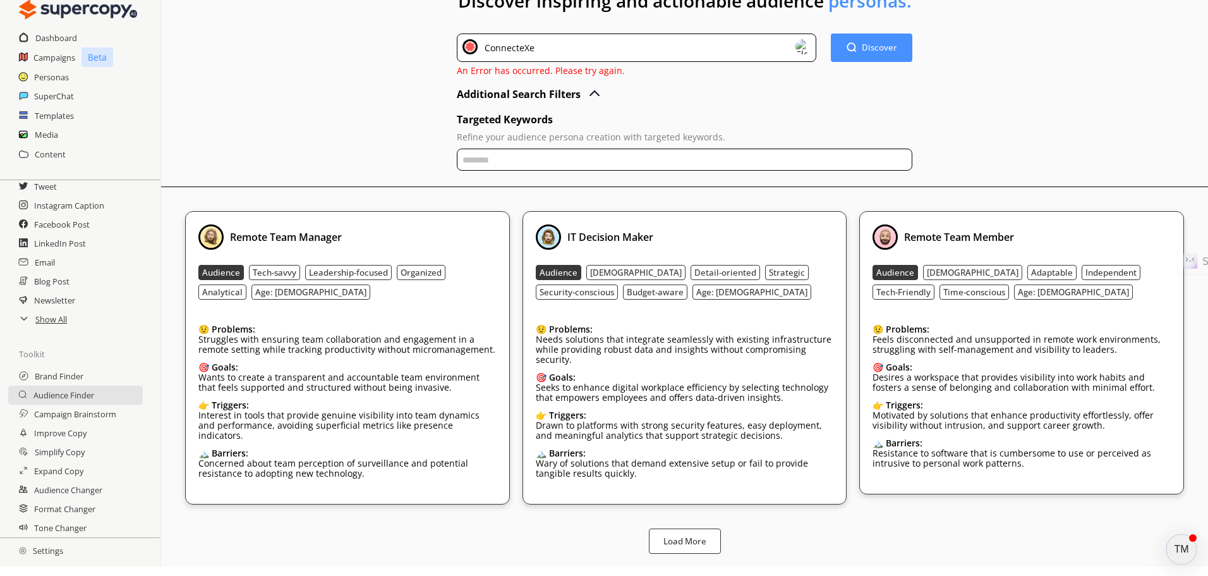
click at [1190, 548] on div "TM" at bounding box center [1182, 549] width 30 height 30
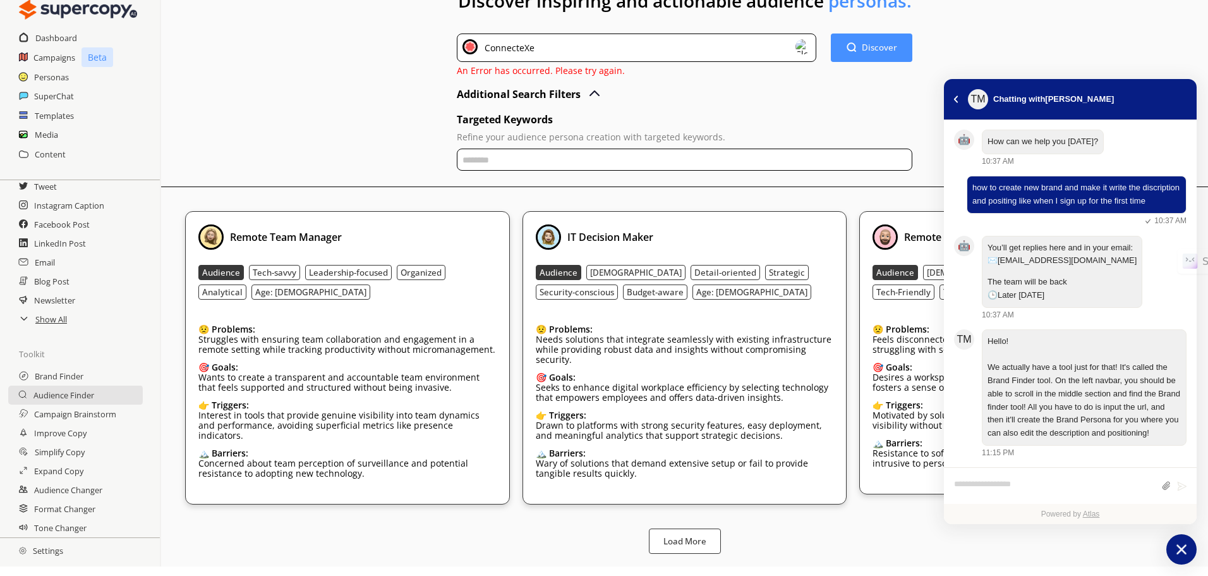
scroll to position [0, 0]
click at [1176, 542] on icon "atlas-launcher" at bounding box center [1182, 549] width 18 height 18
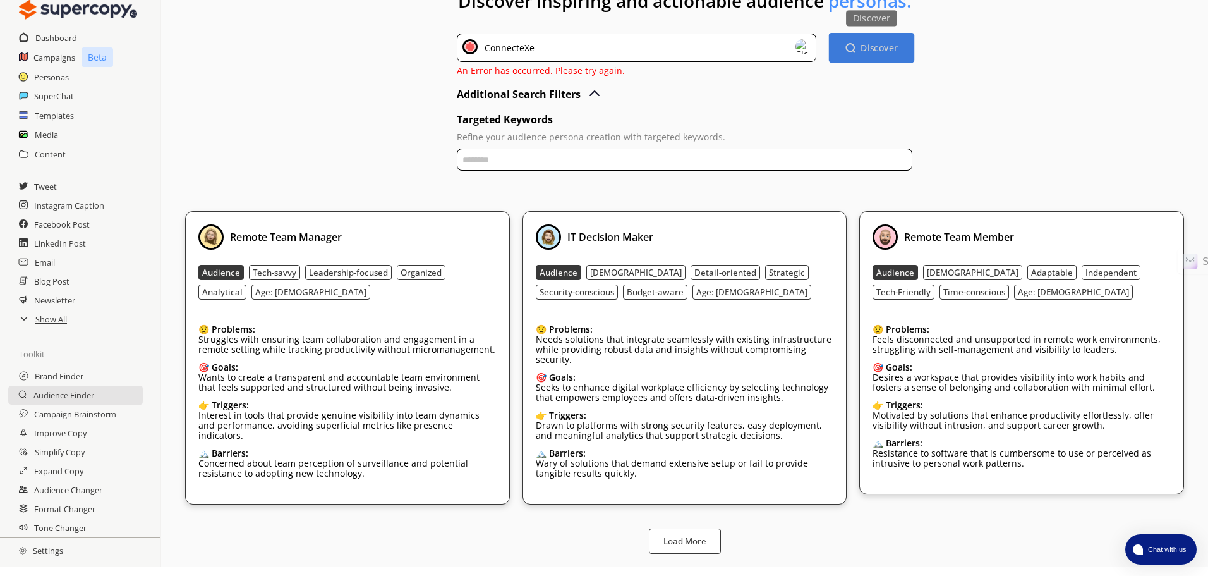
scroll to position [54, 0]
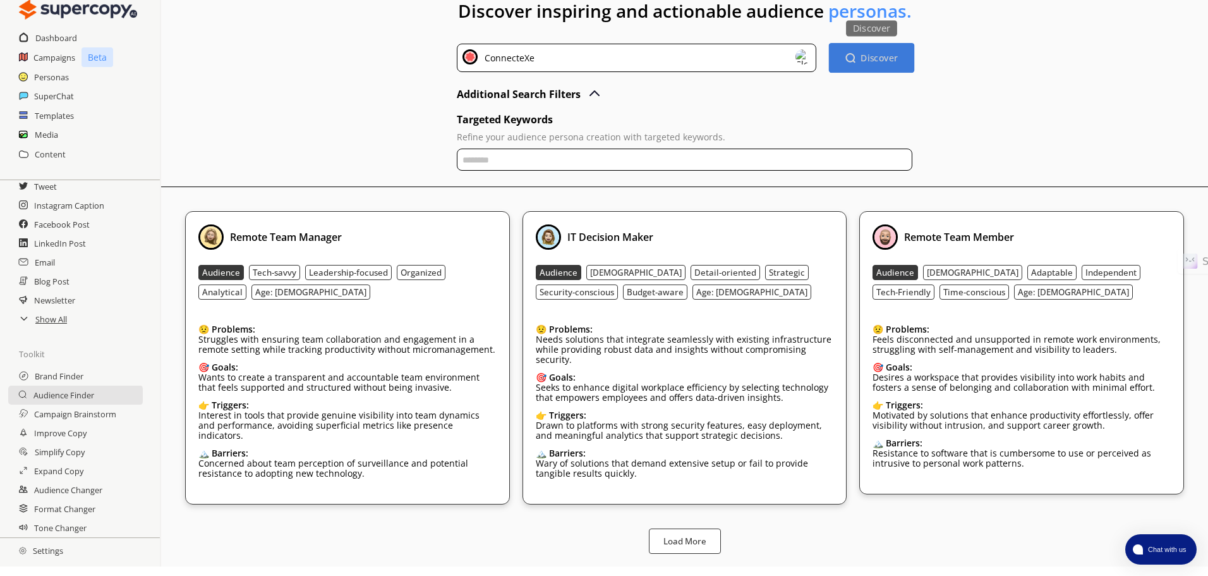
click at [875, 40] on h1 "Discover inspiring and actionable audience personas." at bounding box center [684, 13] width 1047 height 61
click at [889, 58] on b "Discover" at bounding box center [879, 58] width 37 height 12
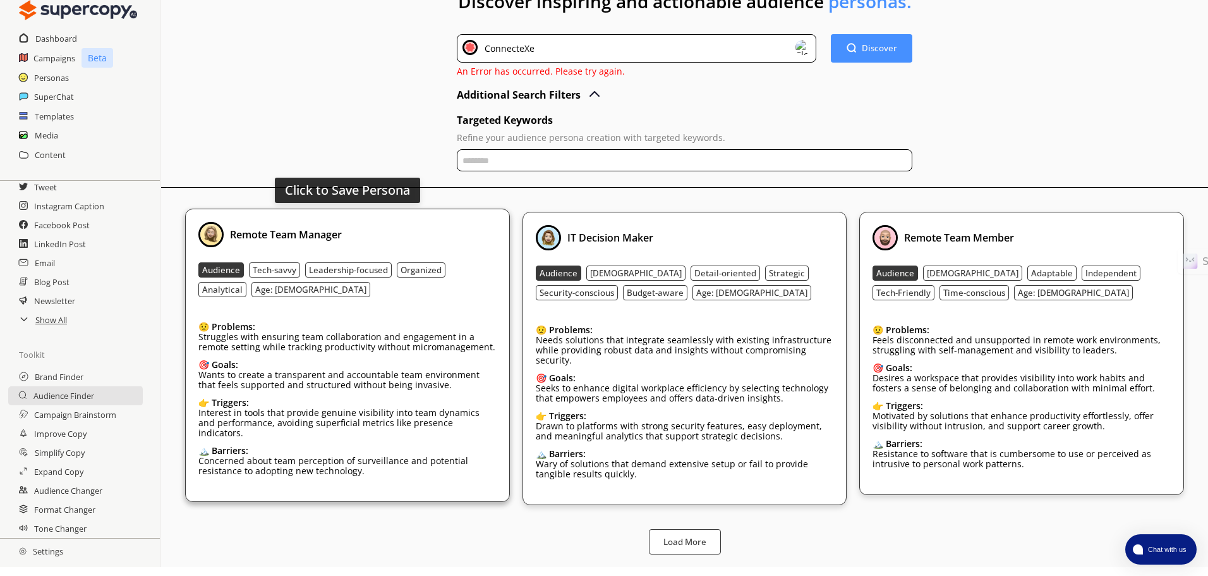
scroll to position [64, 0]
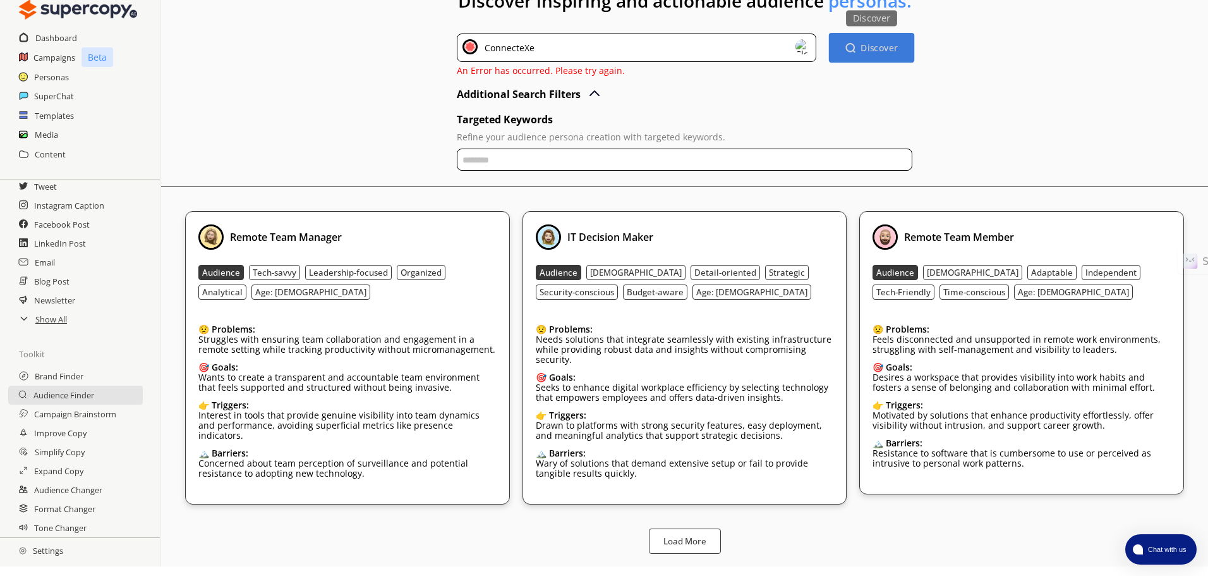
click at [901, 33] on button "Discover Discover" at bounding box center [871, 48] width 85 height 30
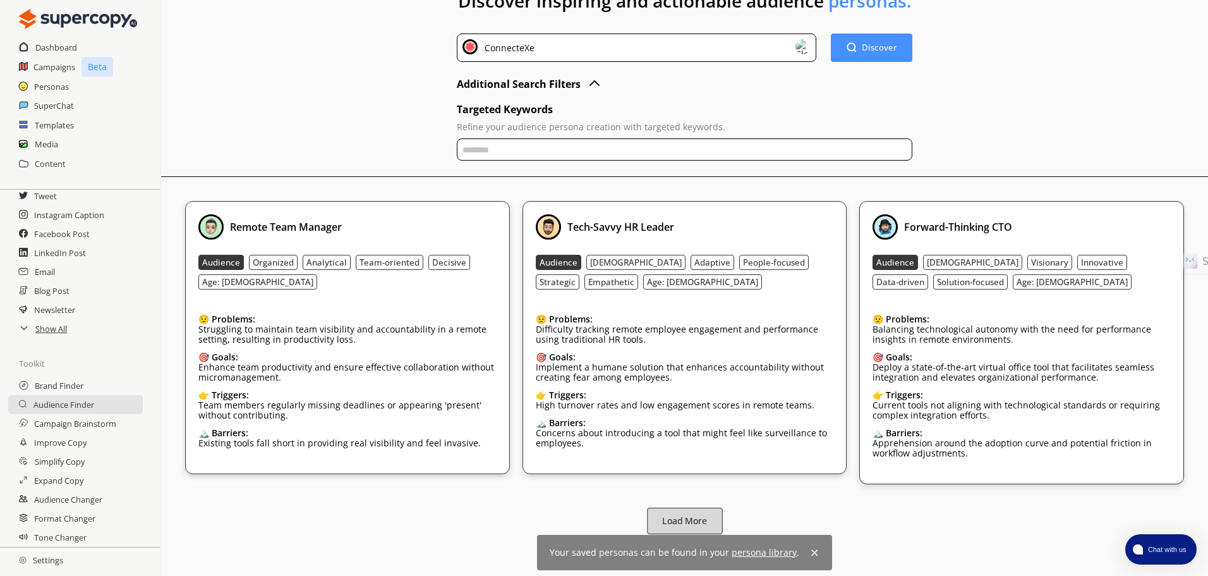
click at [720, 531] on button "Load More" at bounding box center [685, 520] width 76 height 27
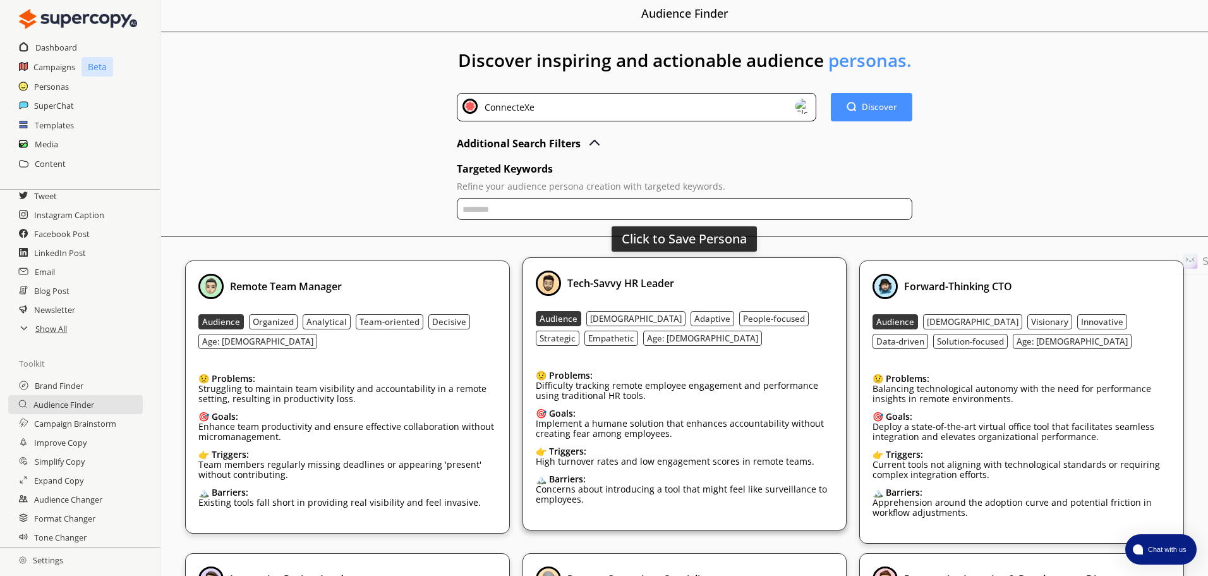
scroll to position [0, 0]
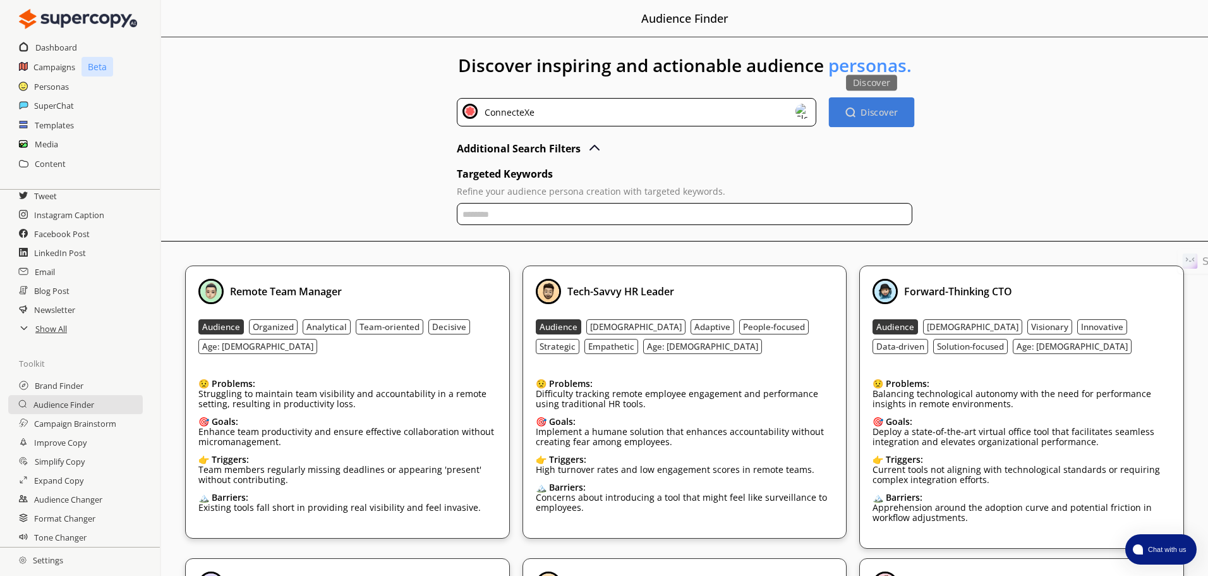
click at [872, 111] on b "Discover" at bounding box center [879, 112] width 37 height 12
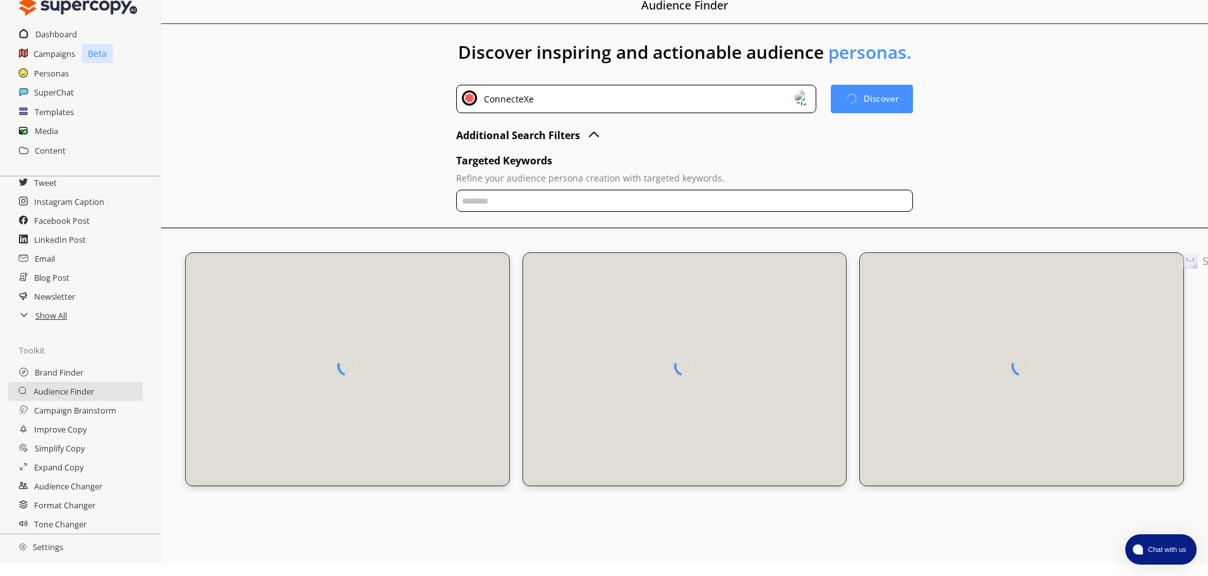
scroll to position [14, 0]
